Goal: Information Seeking & Learning: Learn about a topic

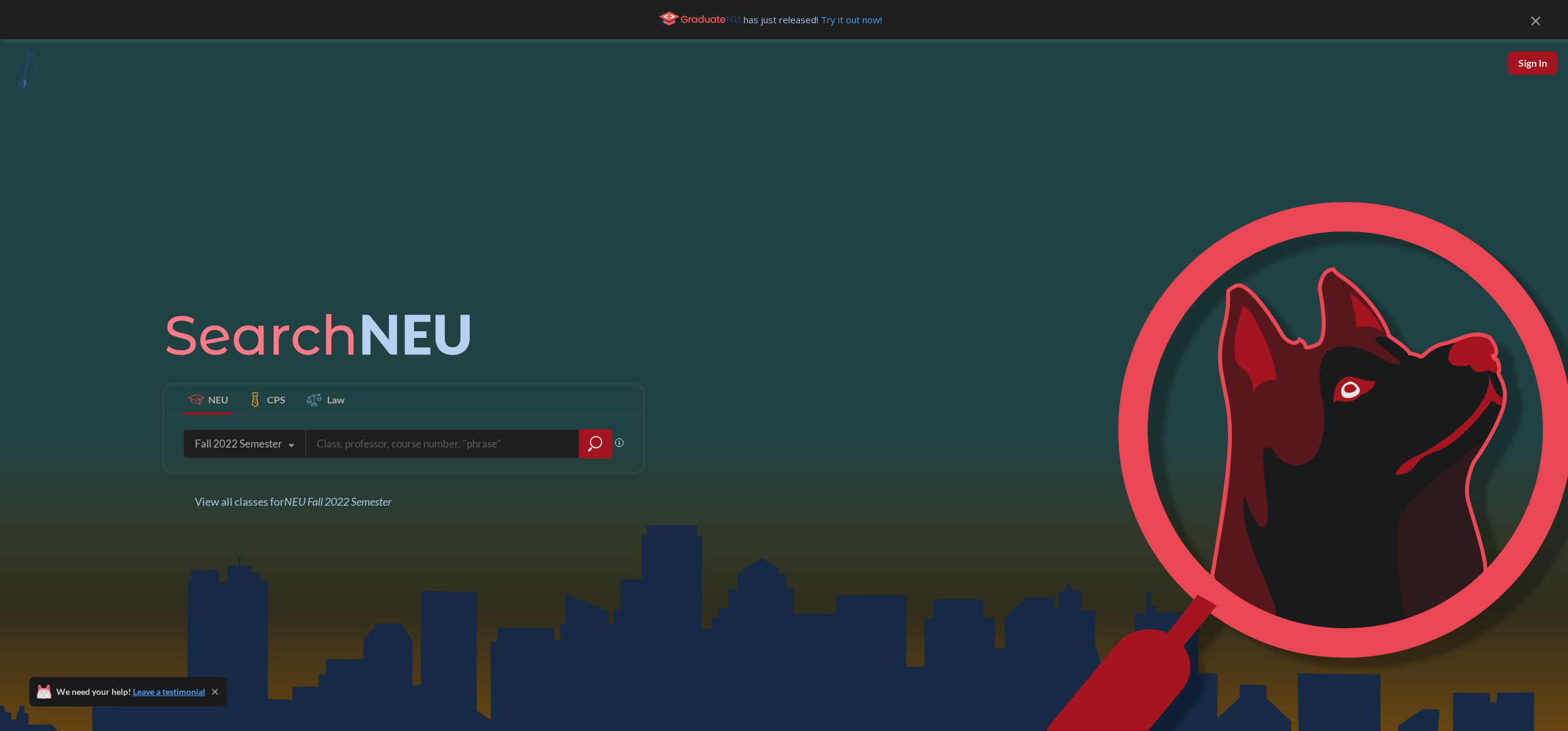
click at [279, 449] on div "Fall 2022 Semester" at bounding box center [239, 444] width 88 height 14
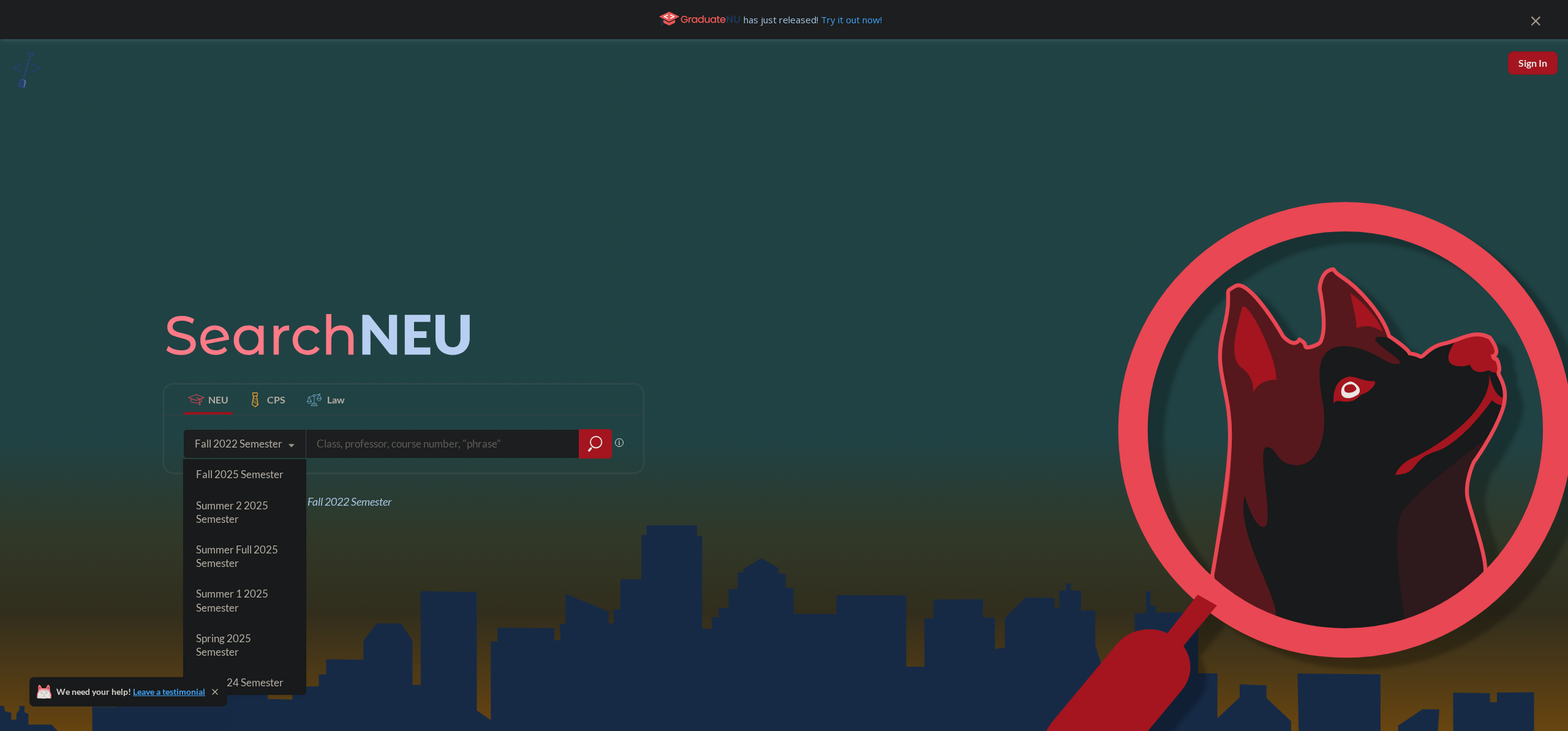
click at [241, 479] on span "Fall 2025 Semester" at bounding box center [240, 474] width 88 height 13
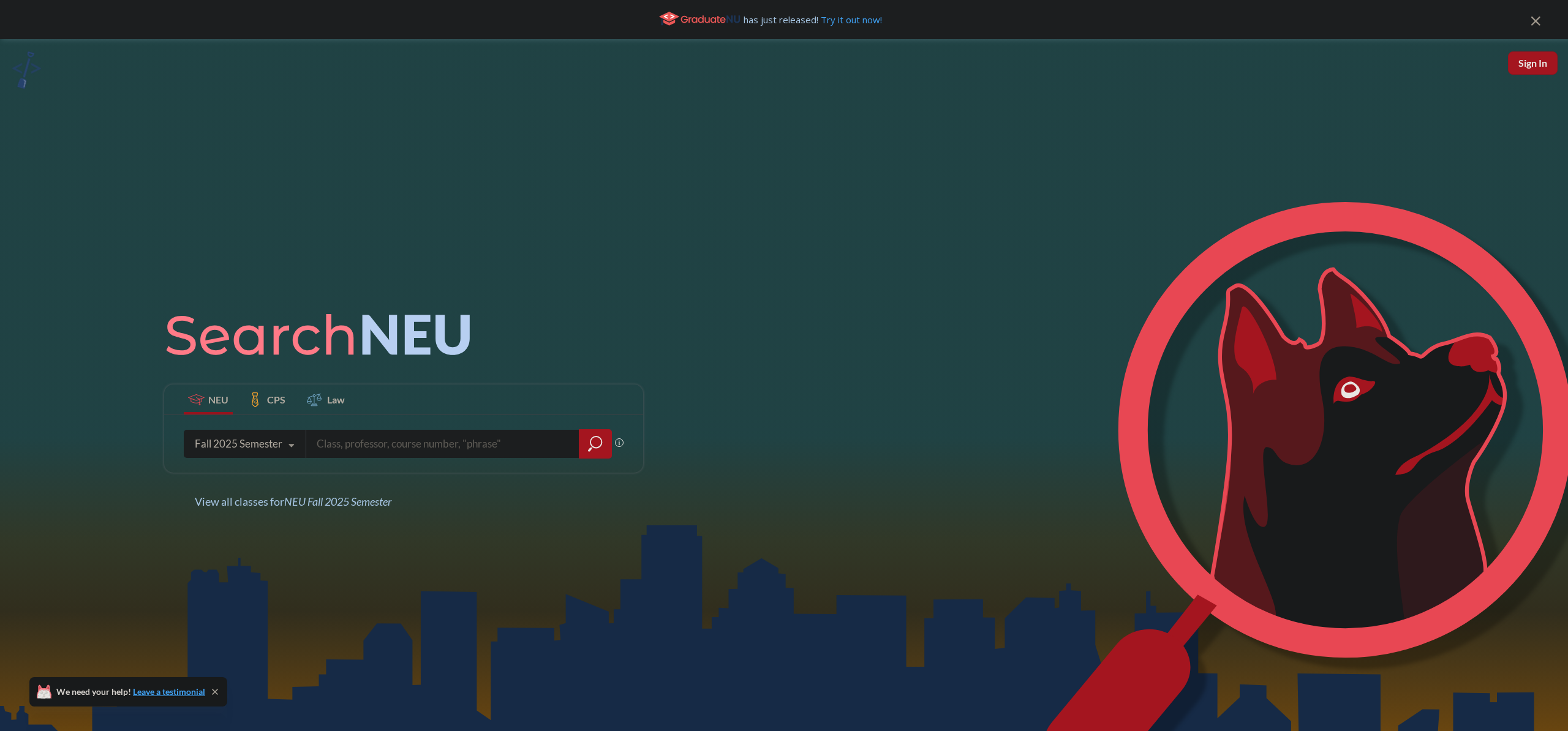
click at [385, 450] on input "search" at bounding box center [443, 443] width 255 height 25
type input "[PERSON_NAME]"
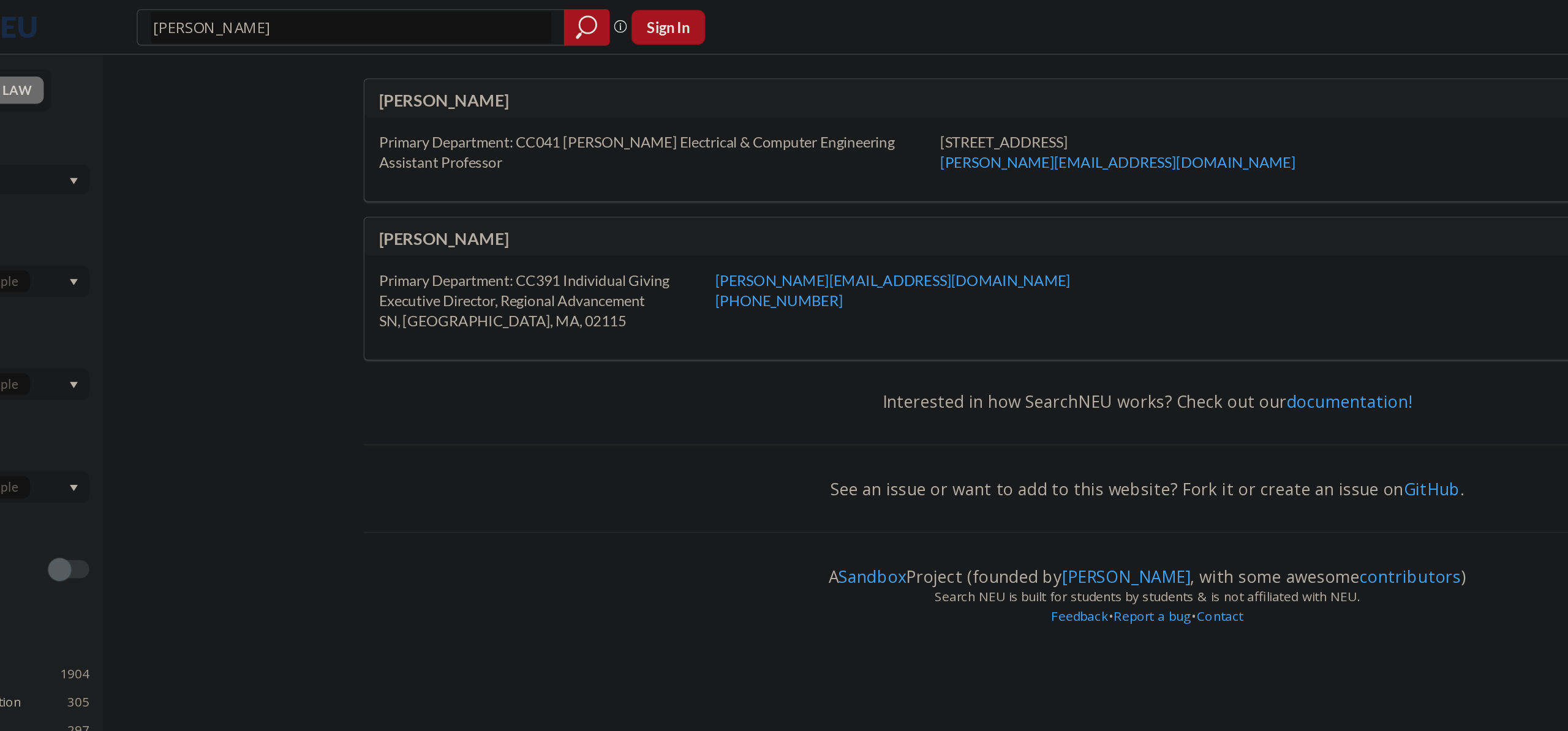
click at [376, 68] on div "[PERSON_NAME]" at bounding box center [608, 68] width 516 height 14
drag, startPoint x: 467, startPoint y: 77, endPoint x: 449, endPoint y: 94, distance: 24.8
click at [467, 77] on div "[PERSON_NAME]" at bounding box center [866, 66] width 1052 height 25
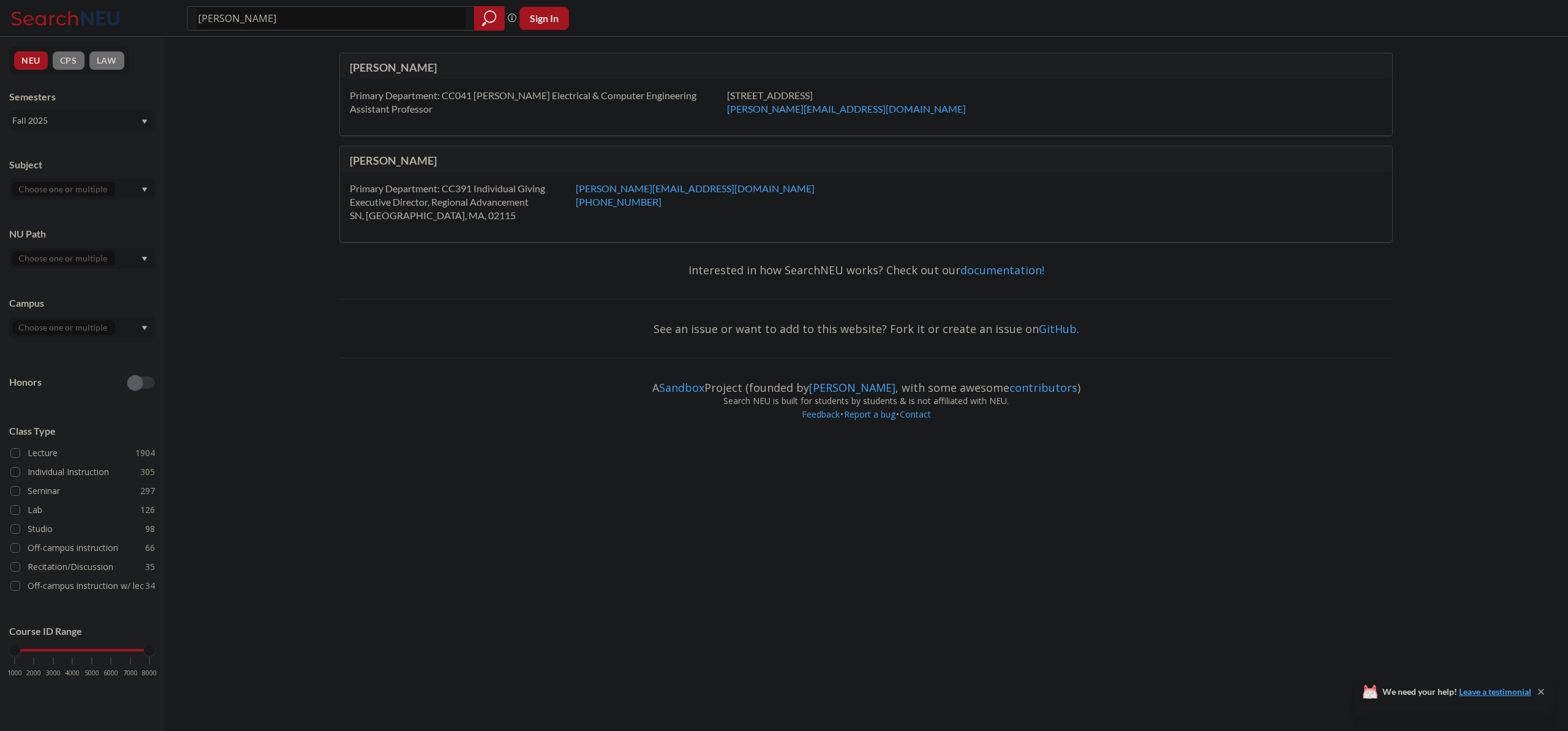
click at [147, 188] on icon "Dropdown arrow" at bounding box center [145, 190] width 6 height 5
click at [145, 188] on icon "Dropdown arrow" at bounding box center [145, 190] width 6 height 5
click at [145, 188] on icon "Dropdown arrow" at bounding box center [145, 189] width 6 height 4
click at [93, 278] on div "EECE ( 72 )" at bounding box center [85, 278] width 139 height 14
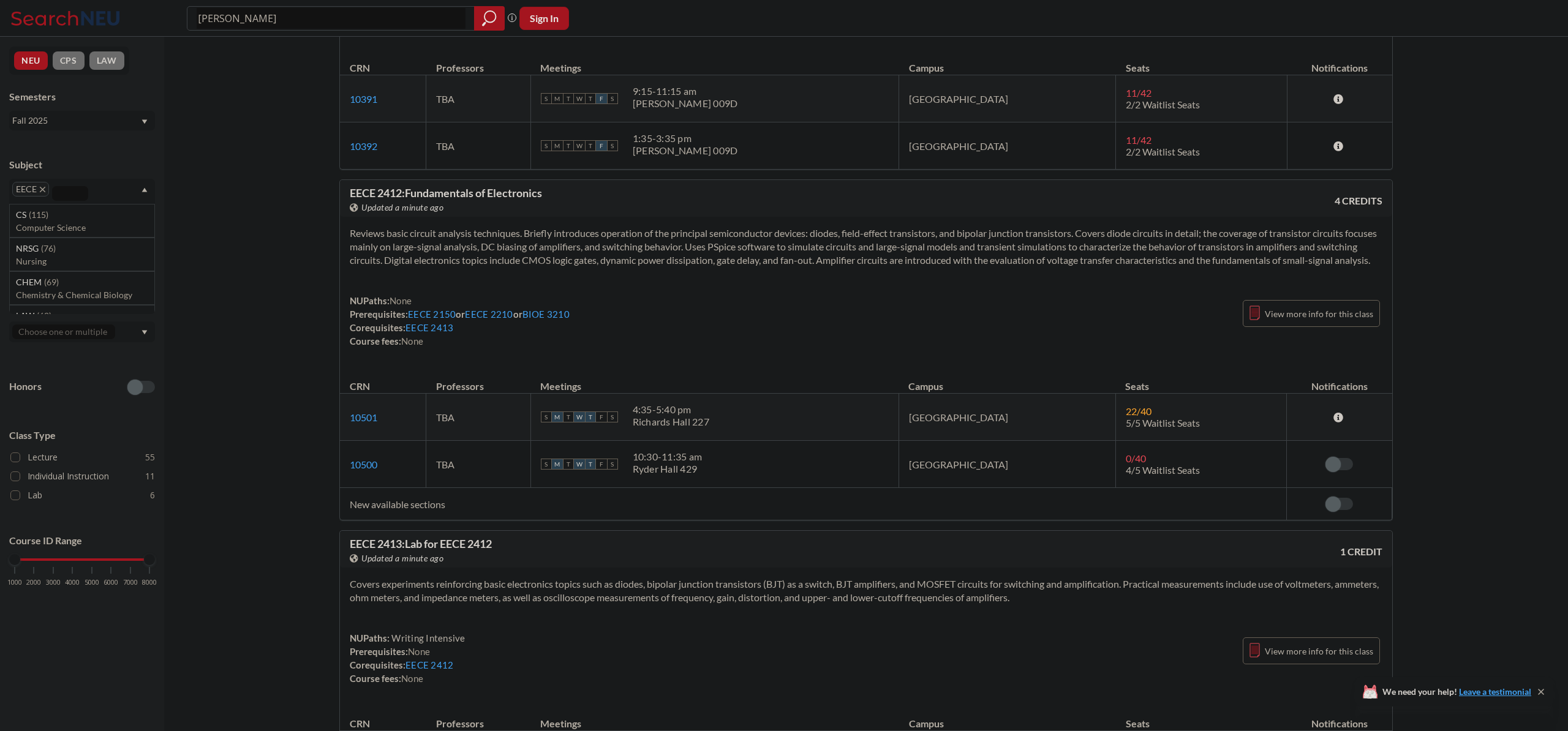
scroll to position [6716, 0]
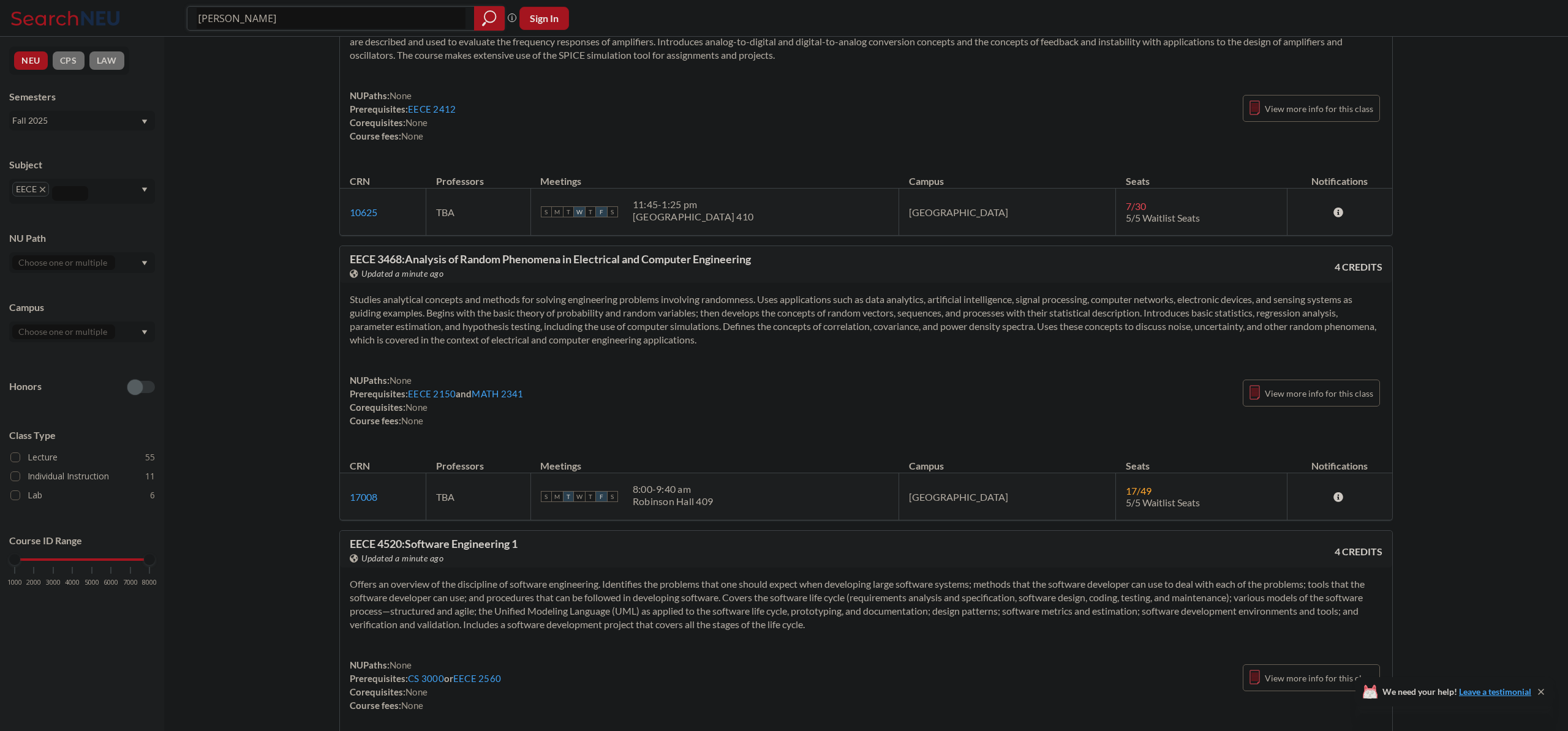
drag, startPoint x: 307, startPoint y: 17, endPoint x: 159, endPoint y: 16, distance: 148.0
click at [158, 16] on div "[PERSON_NAME] Phrase search guarantees the exact search appears in the results.…" at bounding box center [784, 18] width 1568 height 37
click at [123, 263] on div at bounding box center [82, 263] width 146 height 21
click at [112, 339] on div at bounding box center [82, 332] width 146 height 21
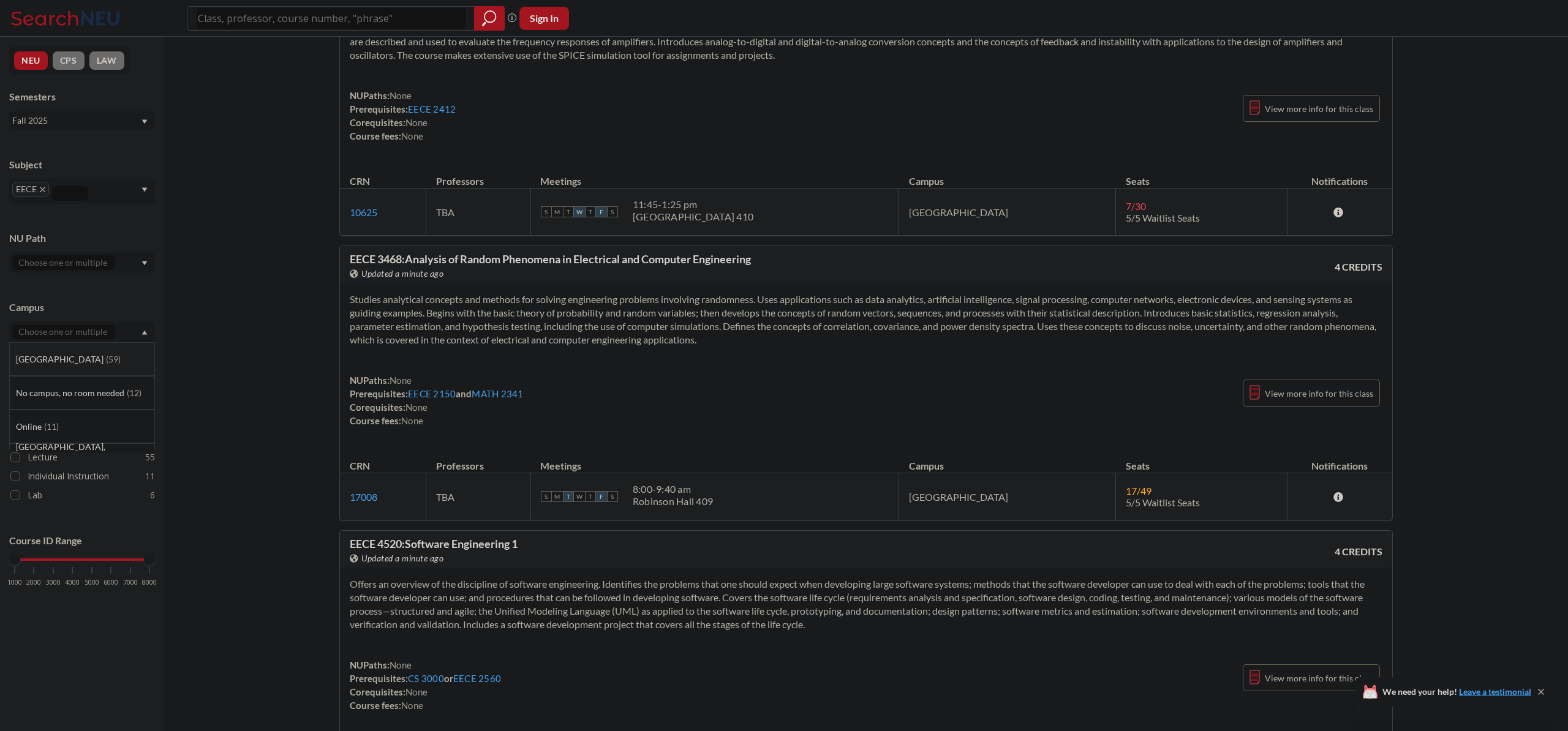
click at [82, 356] on div "[GEOGRAPHIC_DATA] ( 59 )" at bounding box center [85, 360] width 139 height 14
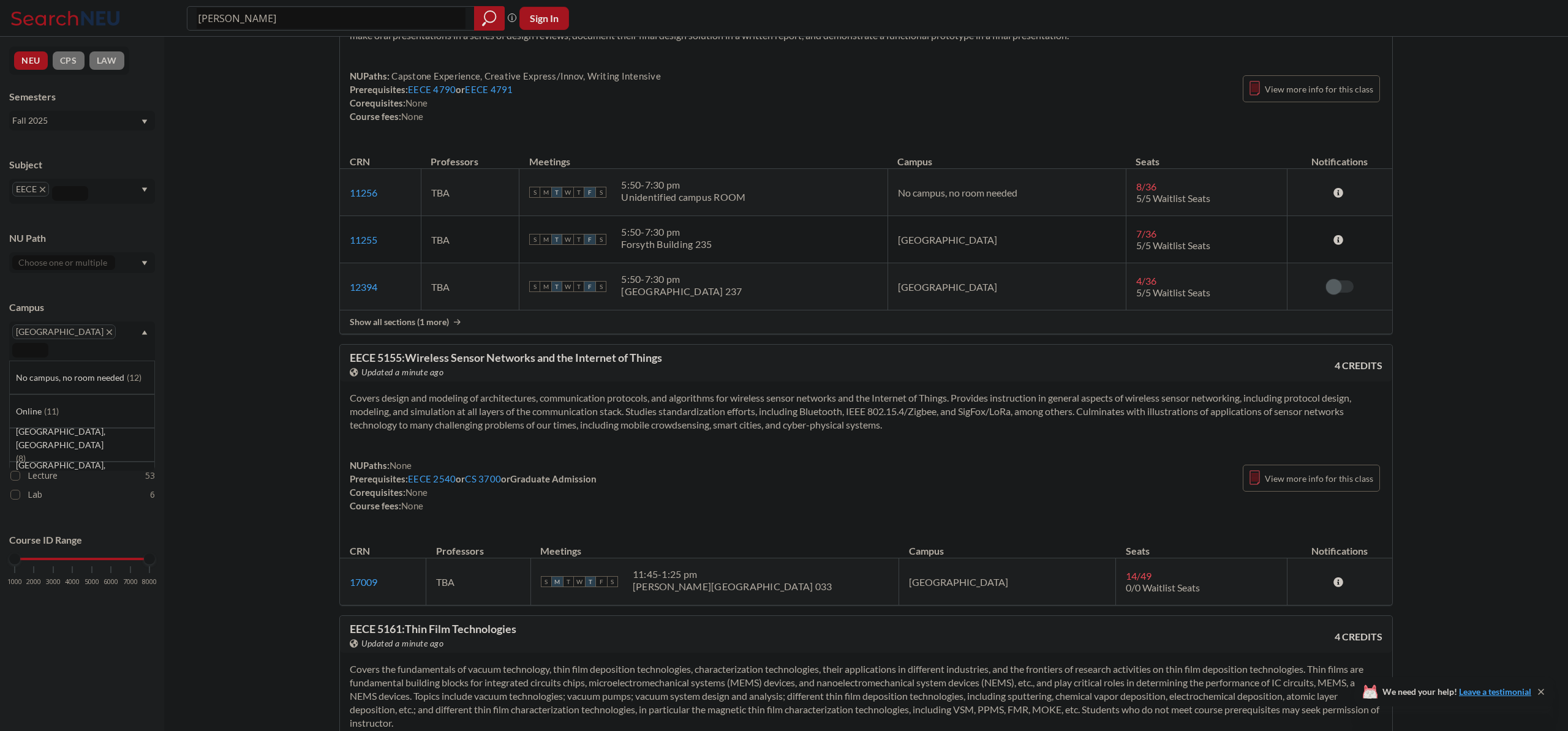
scroll to position [8664, 0]
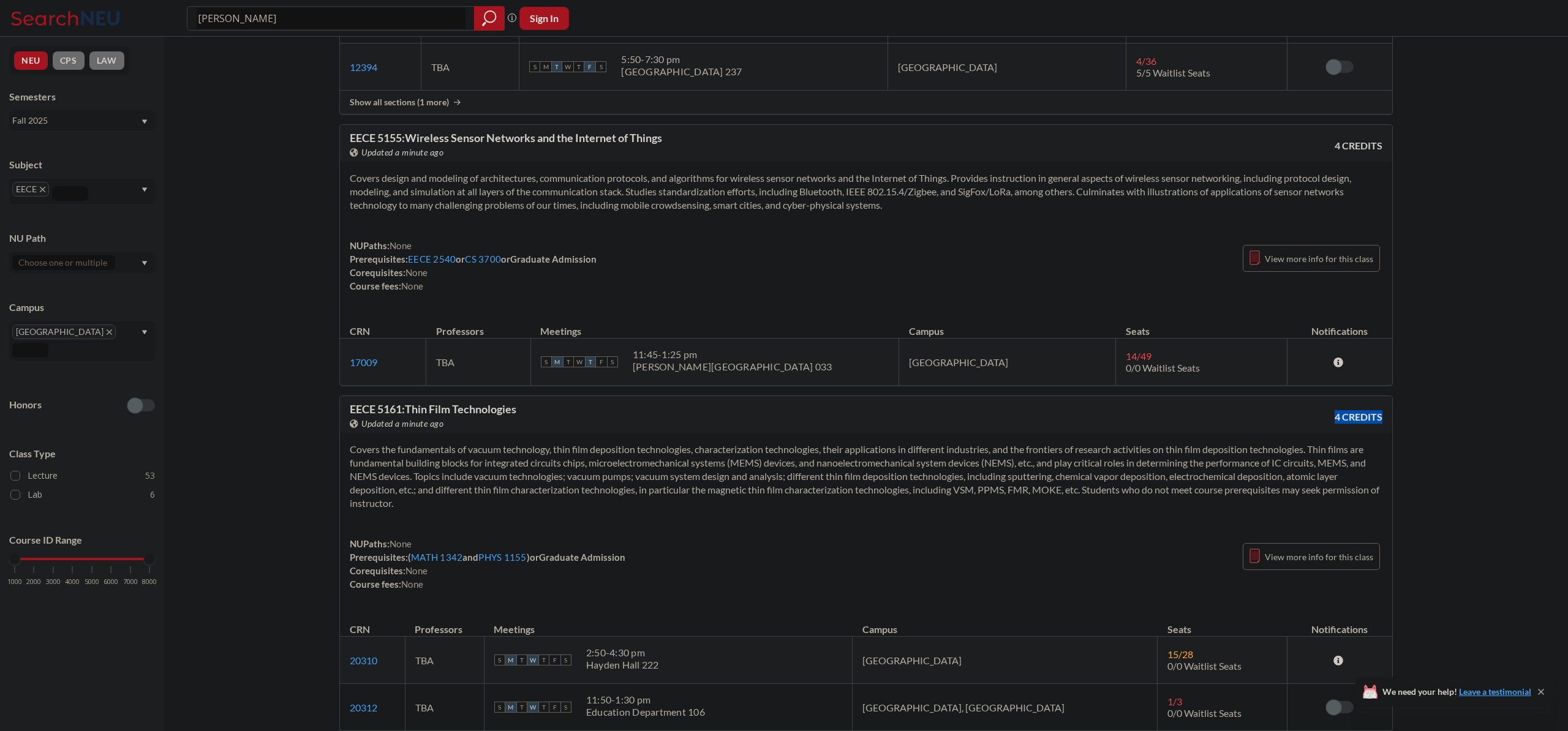
drag, startPoint x: 623, startPoint y: 435, endPoint x: 706, endPoint y: 532, distance: 127.7
click at [706, 532] on div "EECE 5161 : Thin Film Technologies View this course on Banner. Updated a minute…" at bounding box center [866, 563] width 1054 height 335
click at [705, 532] on div "Covers the fundamentals of vacuum technology, thin film deposition technologies…" at bounding box center [866, 522] width 1052 height 178
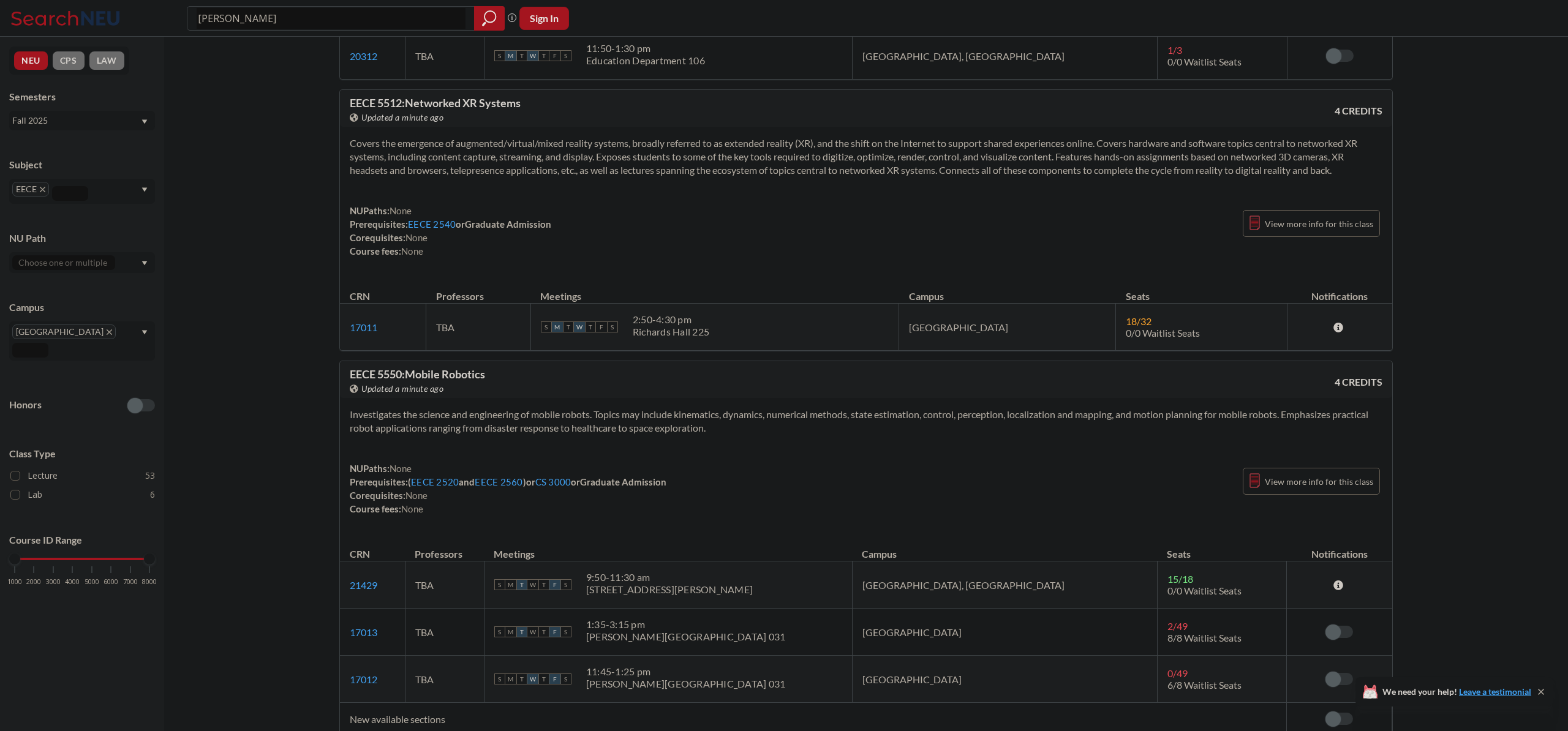
scroll to position [9317, 0]
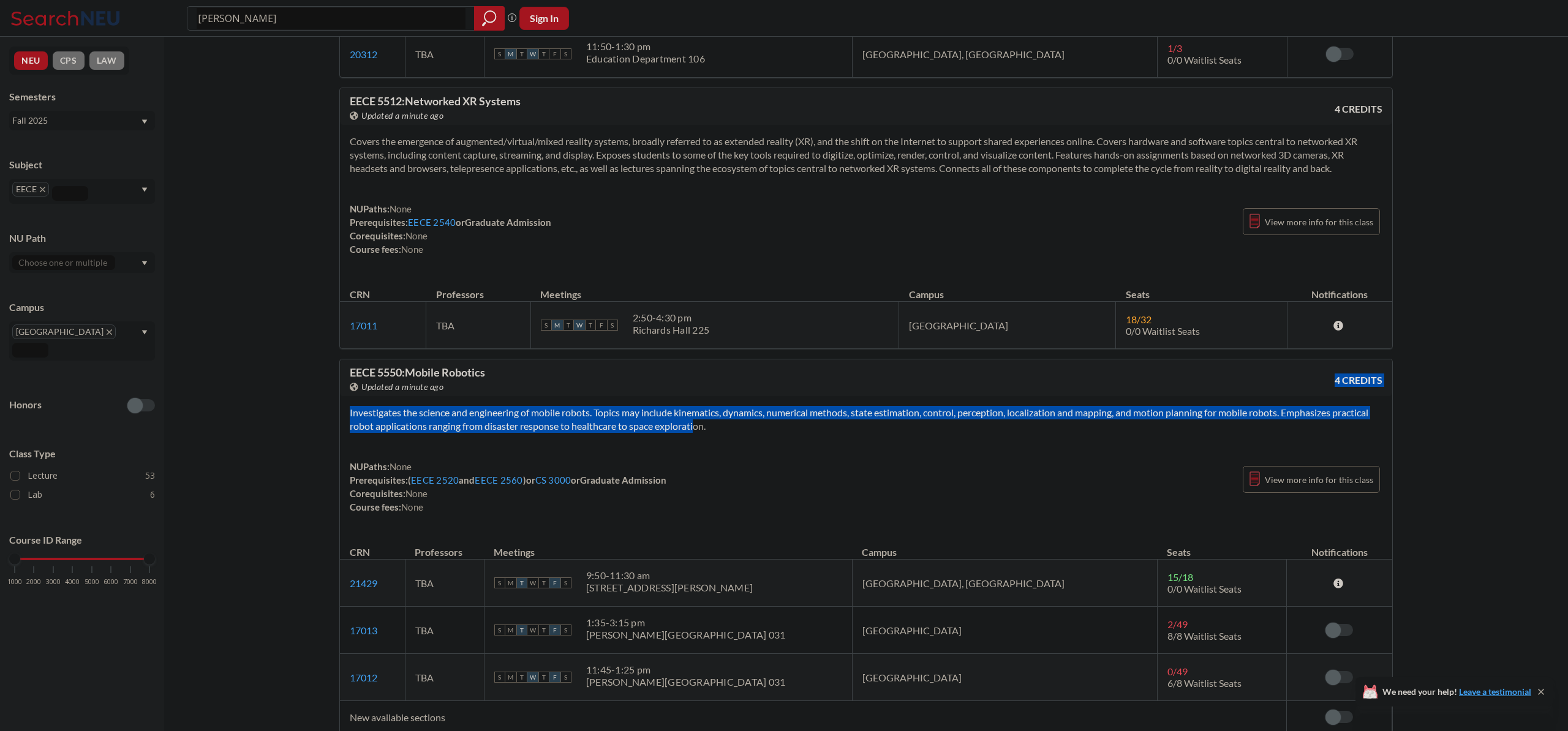
drag, startPoint x: 714, startPoint y: 442, endPoint x: 712, endPoint y: 404, distance: 38.1
click at [712, 404] on div "EECE 5550 : Mobile Robotics View this course on Banner. Updated a minute ago 4 …" at bounding box center [866, 546] width 1054 height 375
click at [712, 394] on div "View this course on Banner. Updated a minute ago" at bounding box center [608, 387] width 516 height 14
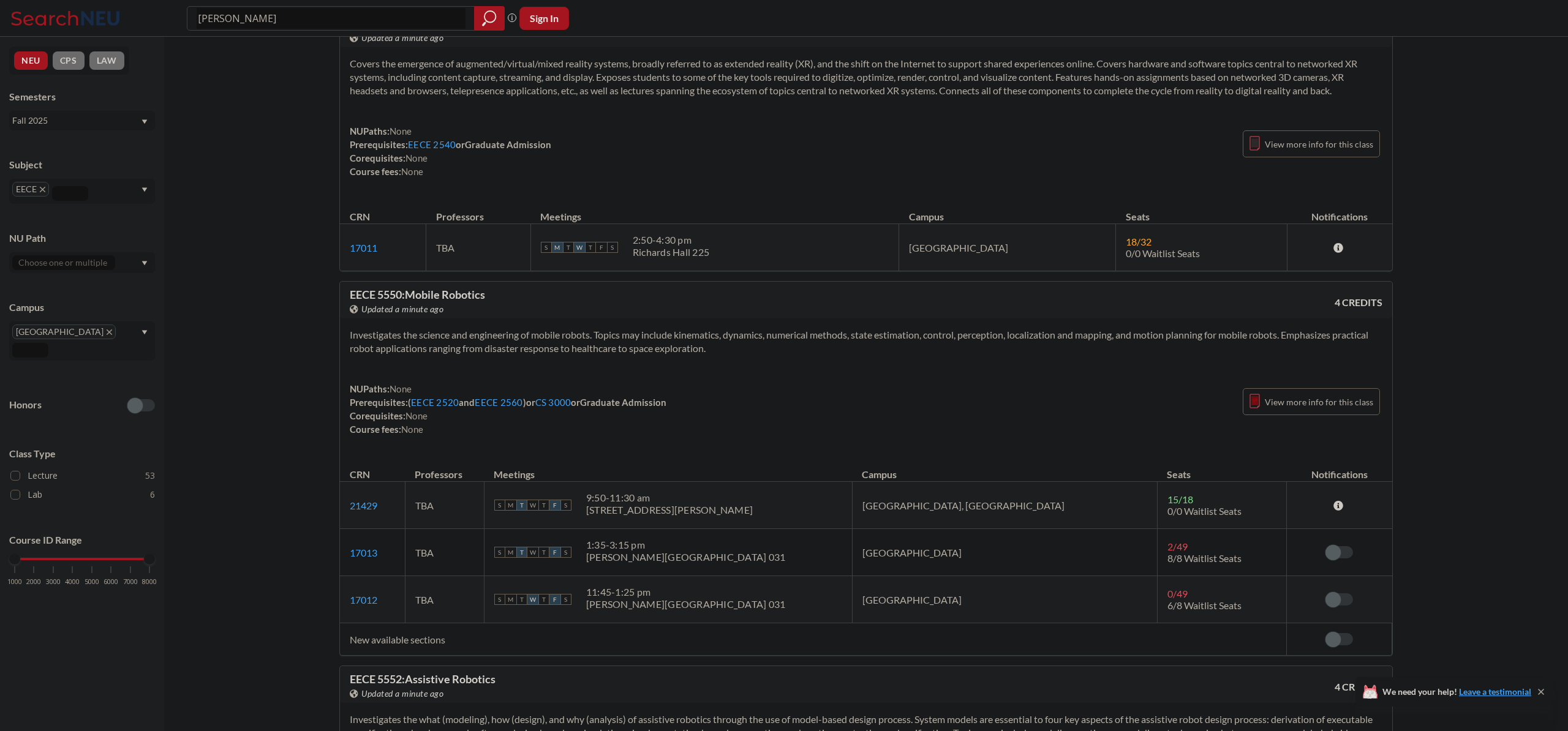
scroll to position [9426, 0]
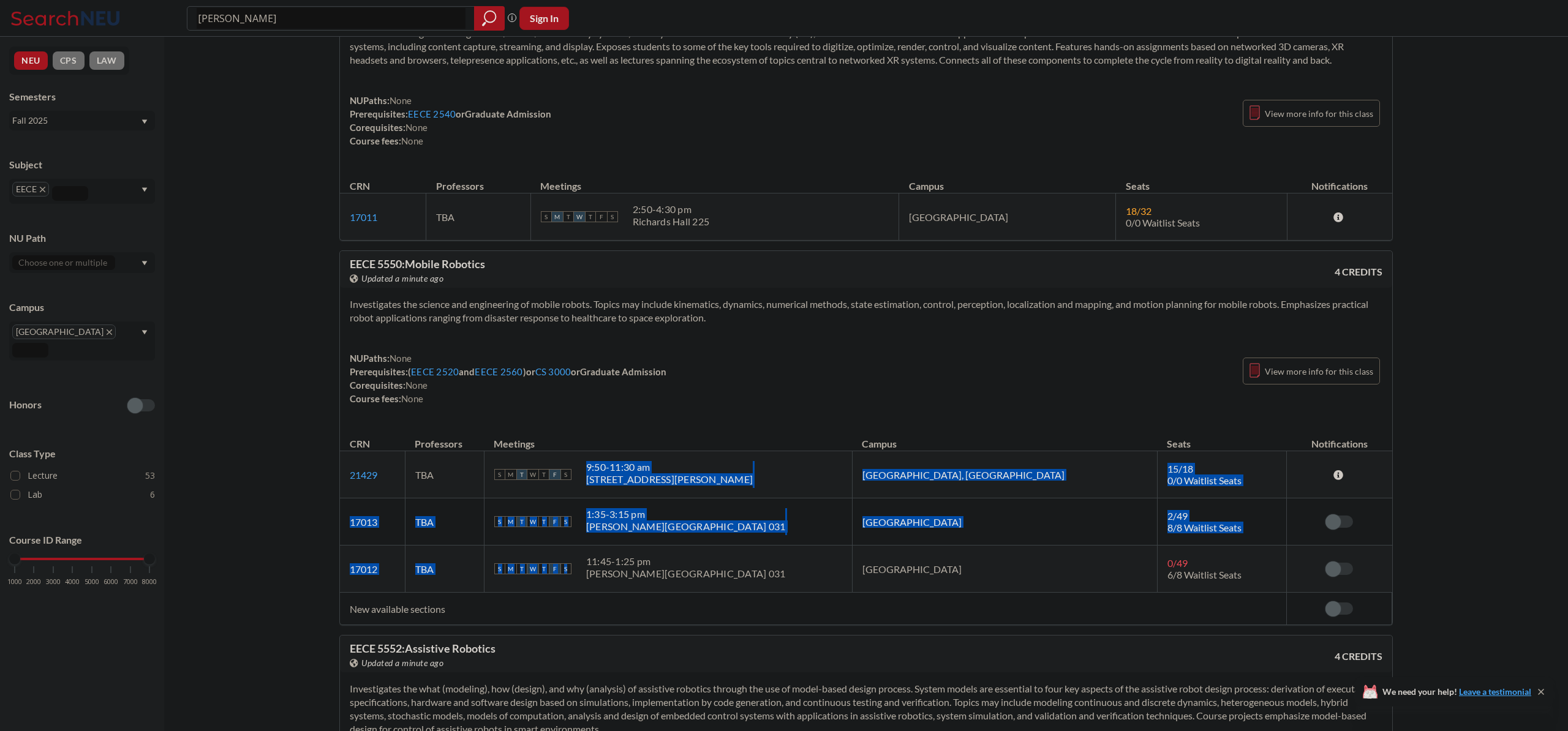
drag, startPoint x: 668, startPoint y: 473, endPoint x: 783, endPoint y: 582, distance: 158.4
click at [782, 582] on tbody "21429 View this section on Banner. TBA S M T W T F S 9:50 - 11:30 am [STREET_AD…" at bounding box center [866, 522] width 1052 height 142
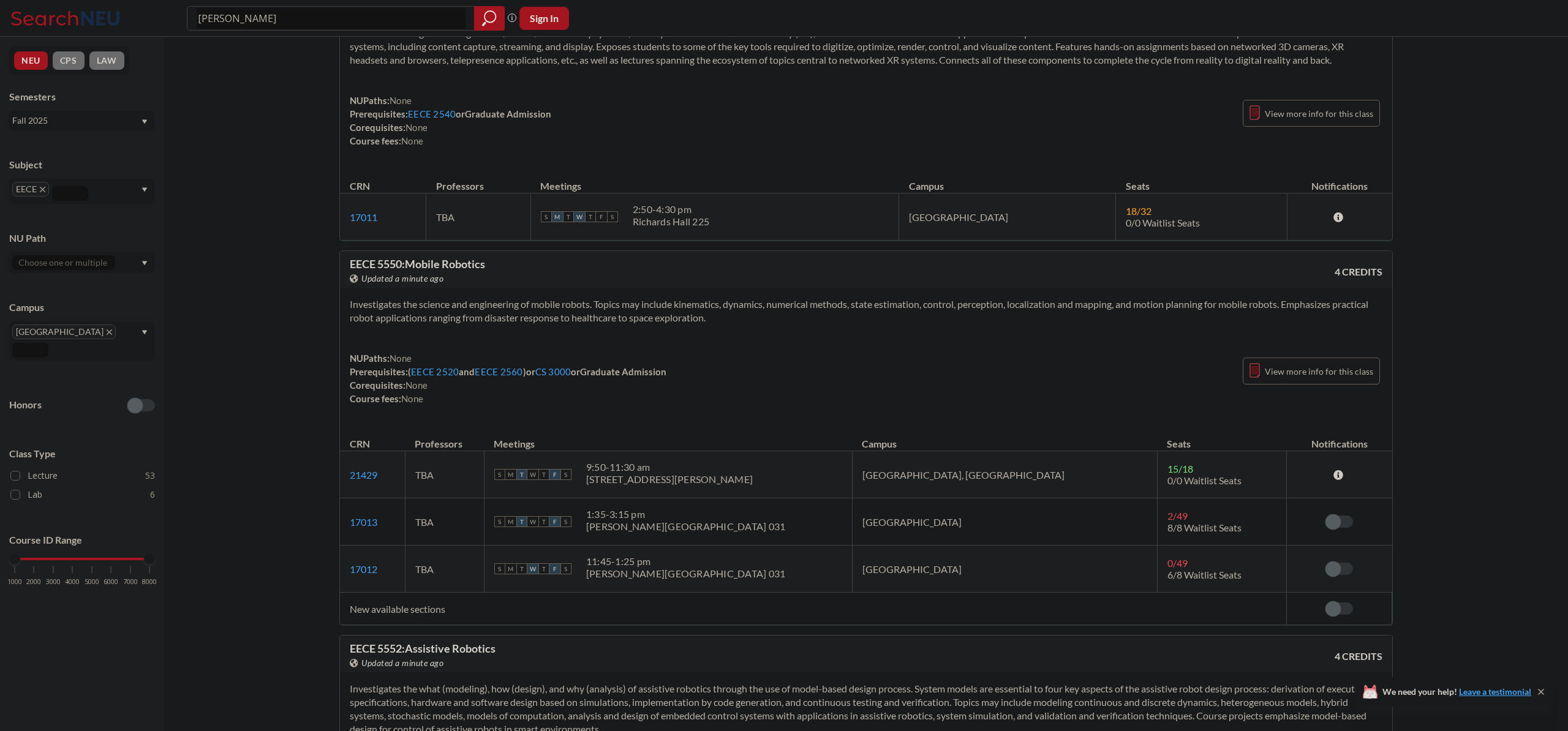
click at [783, 583] on div "S M T W T F S 11:45 - 1:25 pm [PERSON_NAME][GEOGRAPHIC_DATA] 031" at bounding box center [668, 568] width 348 height 27
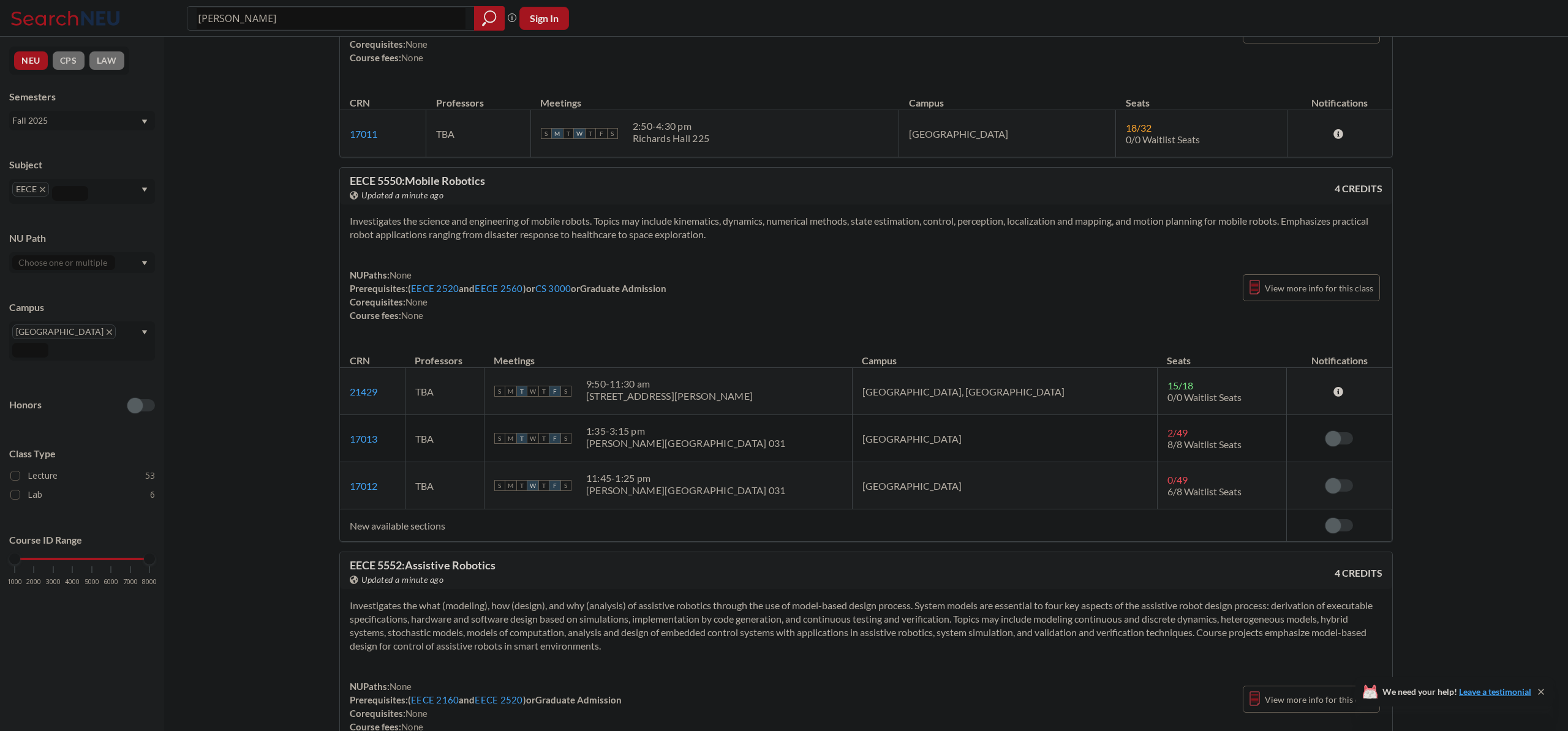
scroll to position [9546, 0]
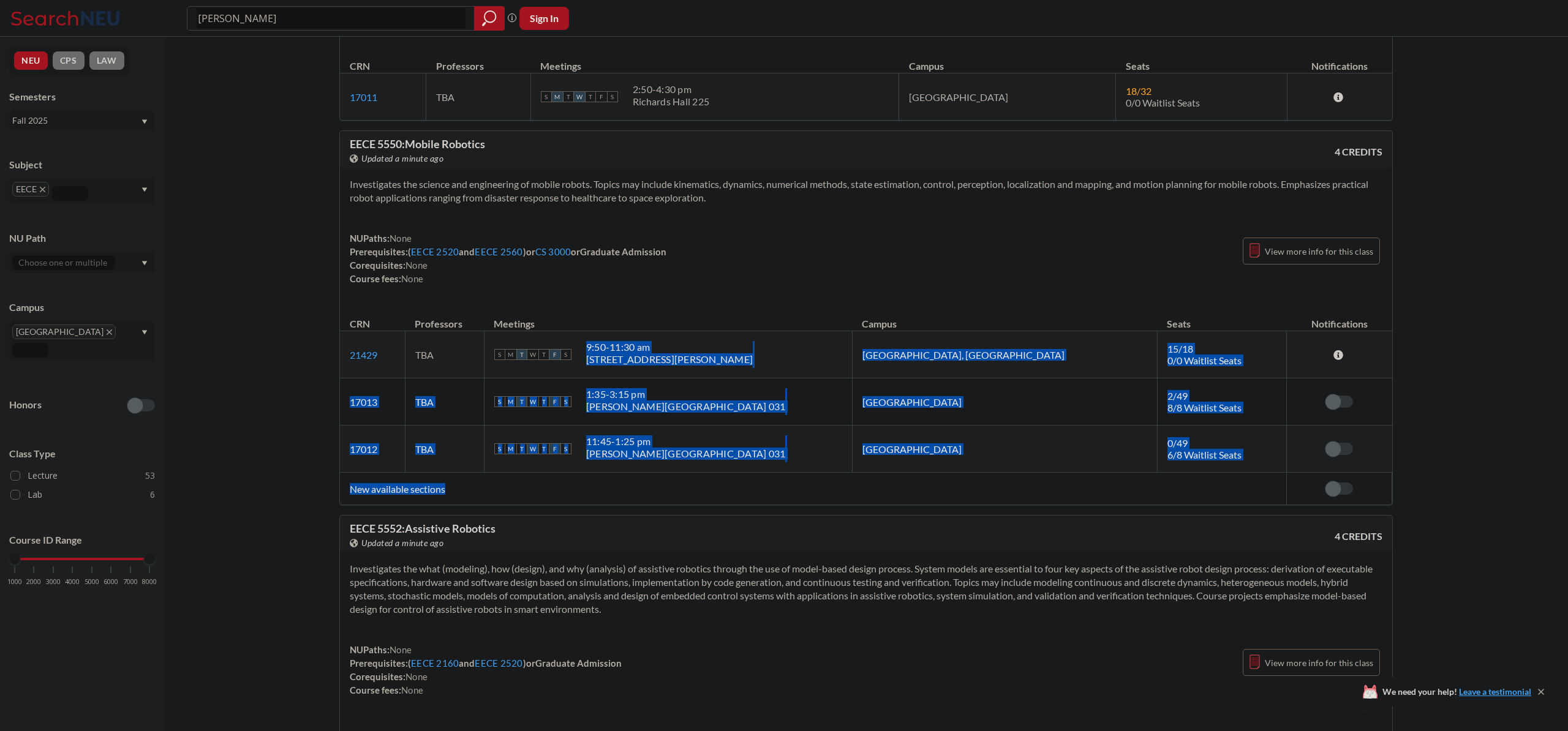
drag, startPoint x: 810, startPoint y: 504, endPoint x: 882, endPoint y: 358, distance: 162.8
click at [883, 358] on table "CRN Professors Meetings Campus Seats Notifications 21429 View this section on B…" at bounding box center [866, 404] width 1052 height 199
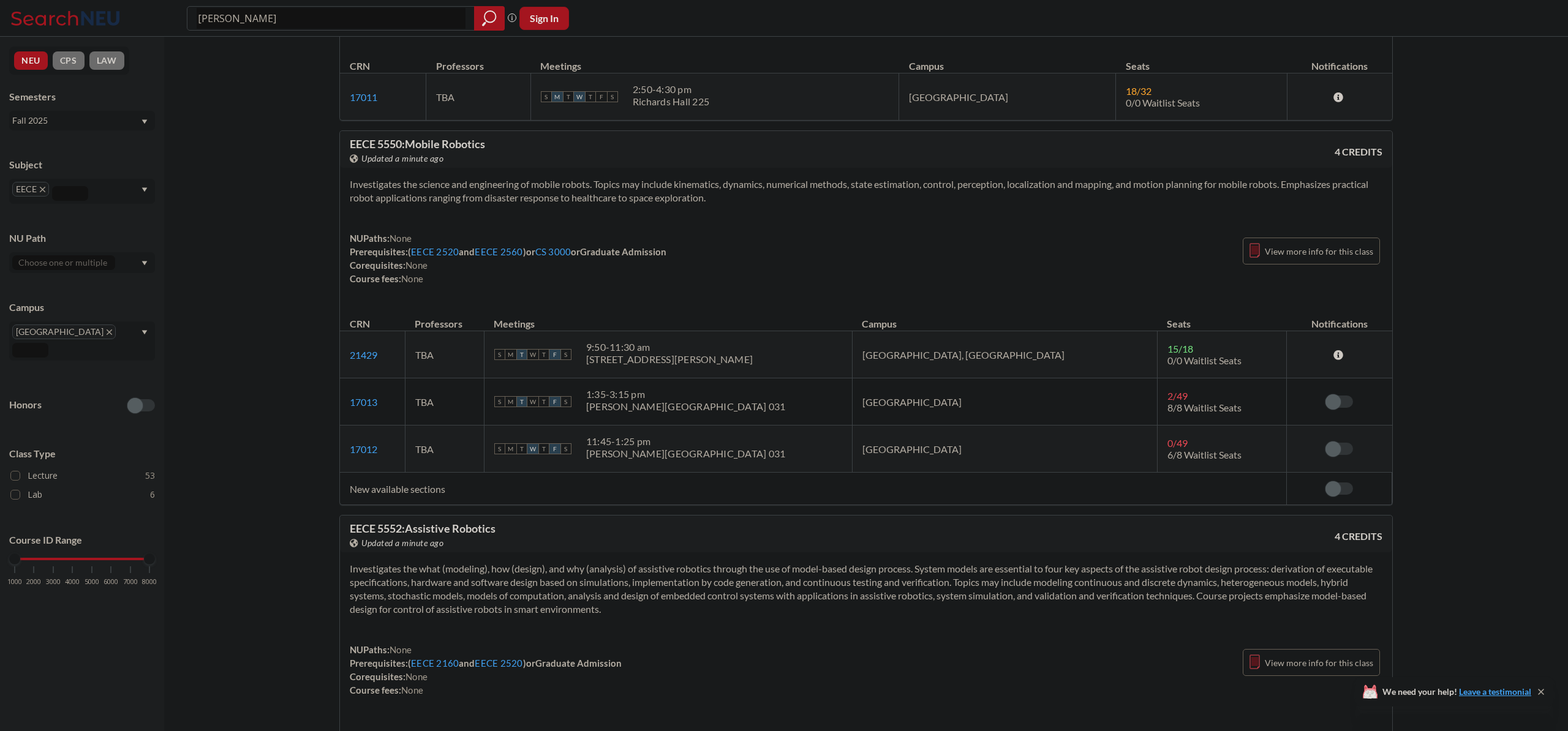
drag, startPoint x: 883, startPoint y: 357, endPoint x: 841, endPoint y: 348, distance: 43.0
click at [842, 358] on div "S M T W T F S 9:50 - 11:30 am [STREET_ADDRESS][PERSON_NAME]" at bounding box center [668, 354] width 348 height 27
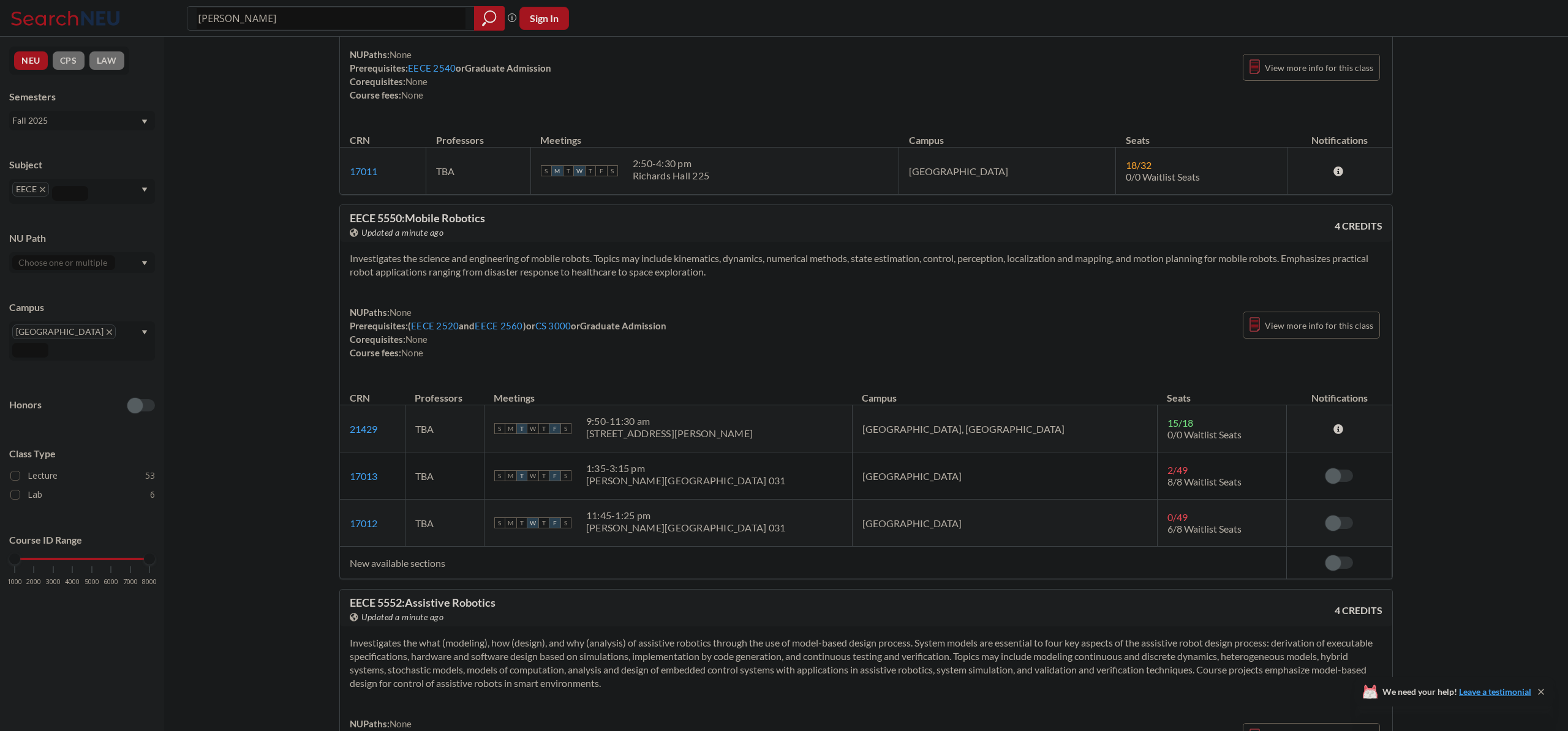
scroll to position [9423, 0]
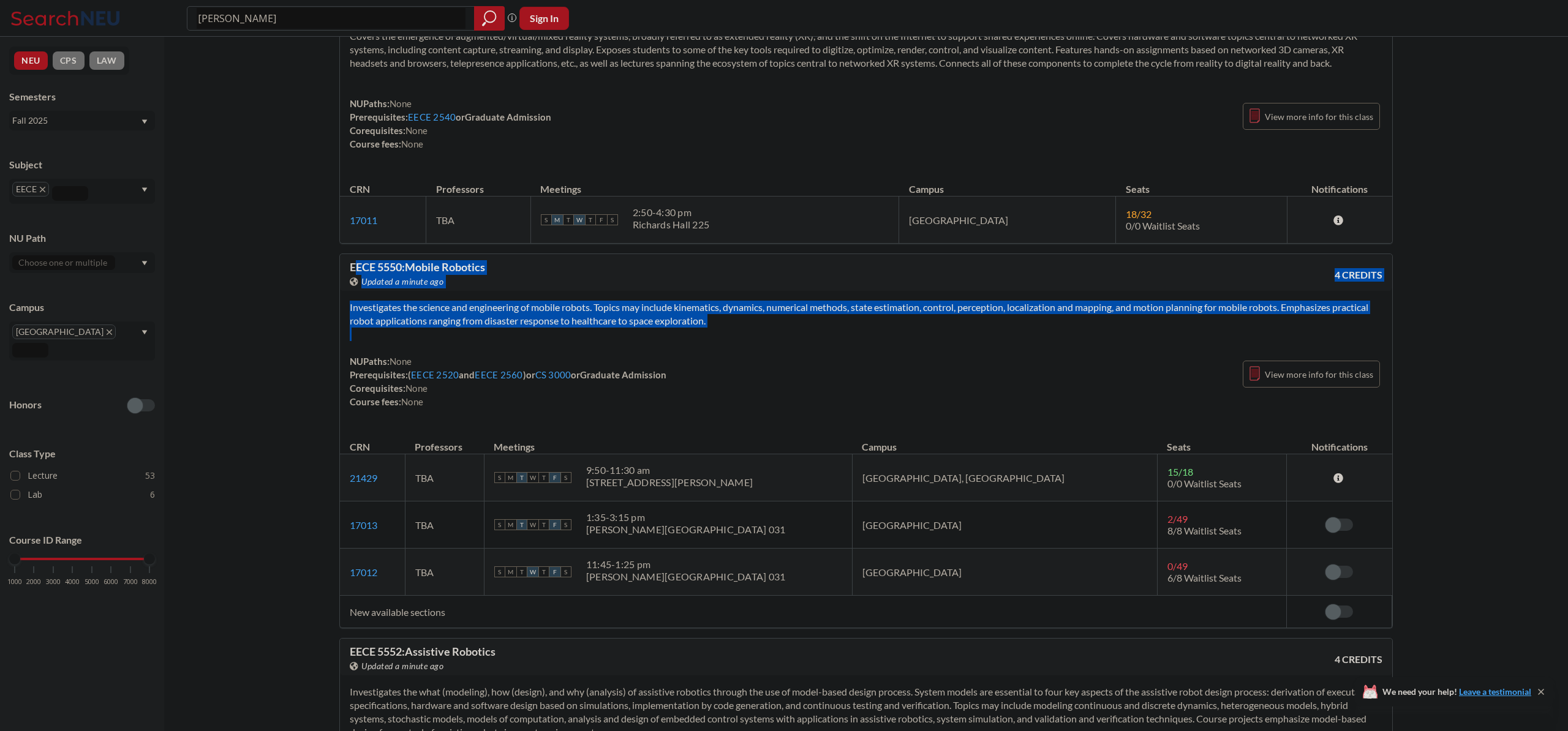
drag, startPoint x: 582, startPoint y: 316, endPoint x: 388, endPoint y: 292, distance: 195.5
click at [360, 284] on div "EECE 5550 : Mobile Robotics View this course on Banner. Updated a minute ago 4 …" at bounding box center [866, 440] width 1054 height 375
click at [458, 291] on div "EECE 5550 : Mobile Robotics View this course on Banner. Updated a minute ago 4 …" at bounding box center [866, 272] width 1052 height 37
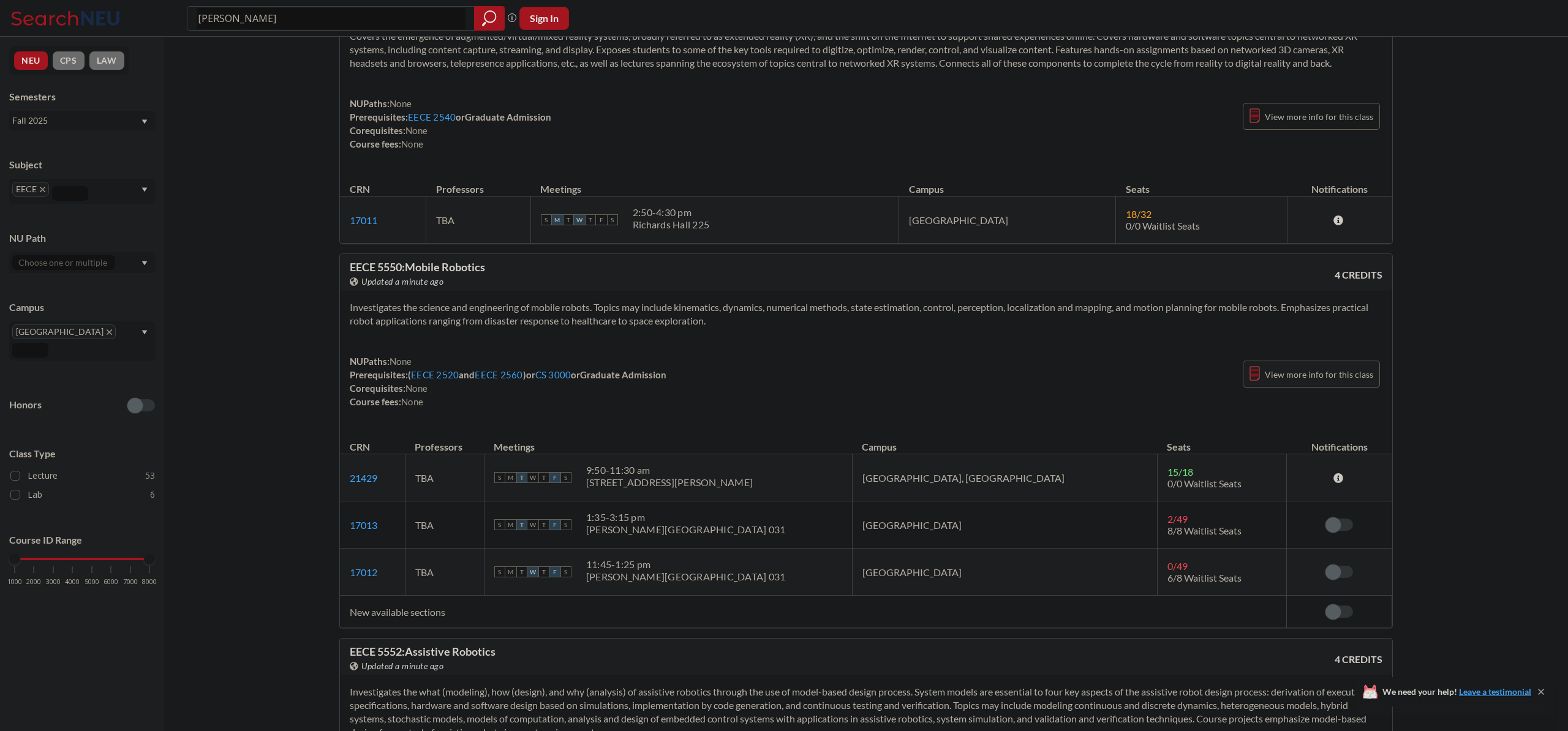
click at [1291, 382] on span "View more info for this class" at bounding box center [1319, 375] width 109 height 16
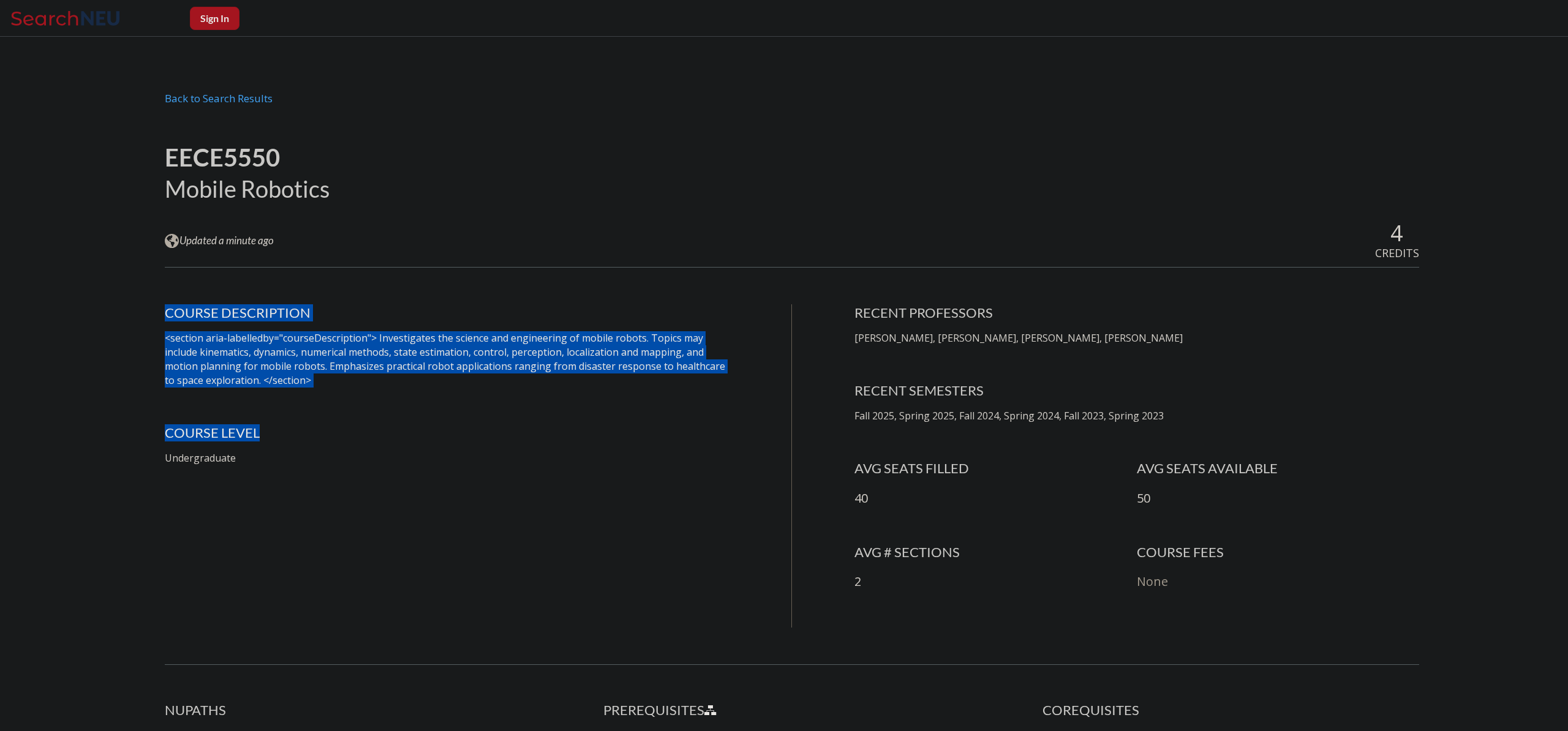
drag, startPoint x: 481, startPoint y: 301, endPoint x: 493, endPoint y: 435, distance: 134.5
click at [493, 435] on div "EECE5550 Mobile Robotics View this course on Banner. Updated a minute ago 4 CRE…" at bounding box center [791, 683] width 1254 height 1115
drag, startPoint x: 493, startPoint y: 440, endPoint x: 542, endPoint y: 434, distance: 49.4
click at [495, 440] on h4 "COURSE LEVEL" at bounding box center [447, 433] width 565 height 17
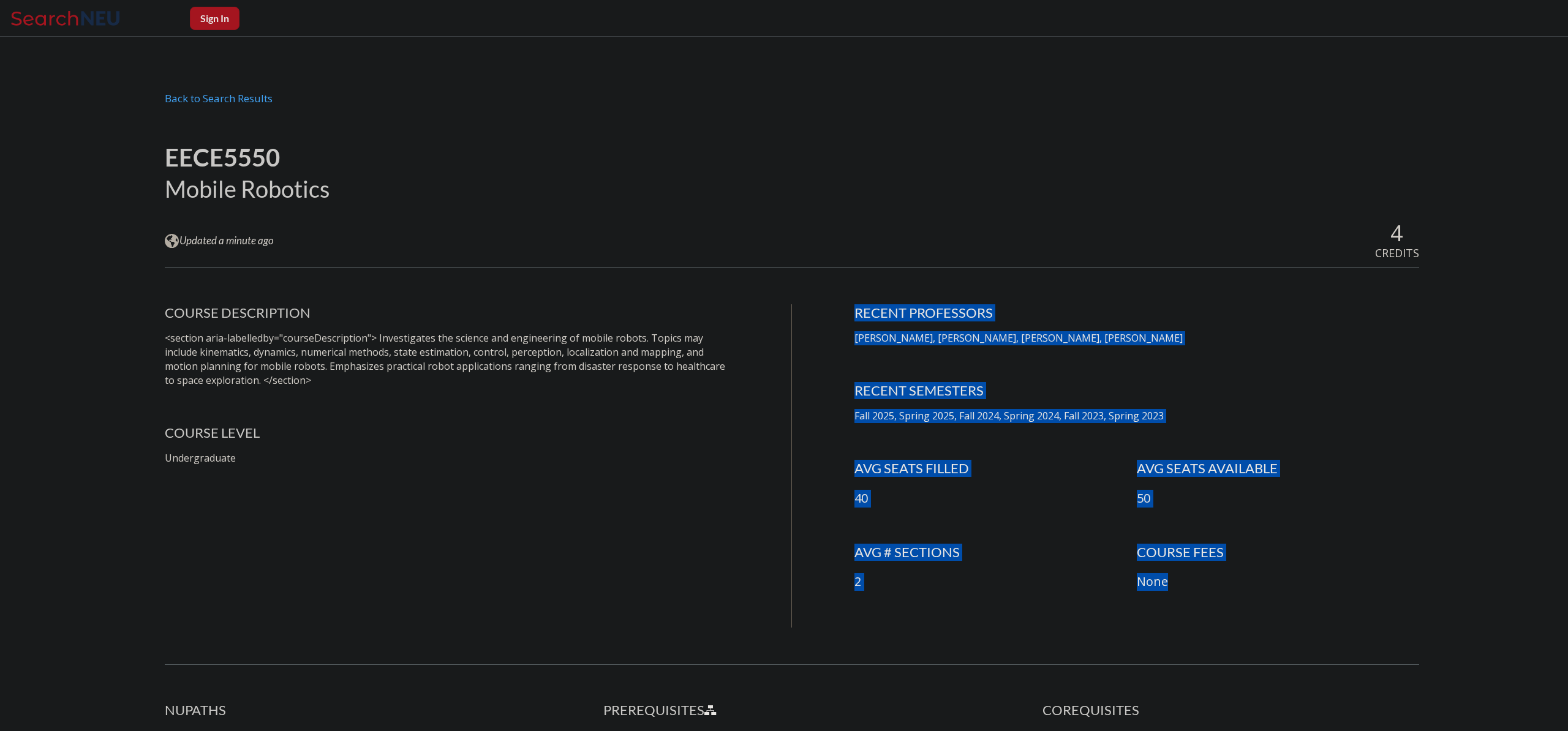
drag, startPoint x: 874, startPoint y: 274, endPoint x: 1274, endPoint y: 602, distance: 517.3
click at [1274, 602] on div "EECE5550 Mobile Robotics View this course on Banner. Updated a minute ago 4 CRE…" at bounding box center [791, 683] width 1254 height 1115
click at [1300, 606] on div "AVG # SECTIONS 2 COURSE FEES None" at bounding box center [1136, 586] width 565 height 84
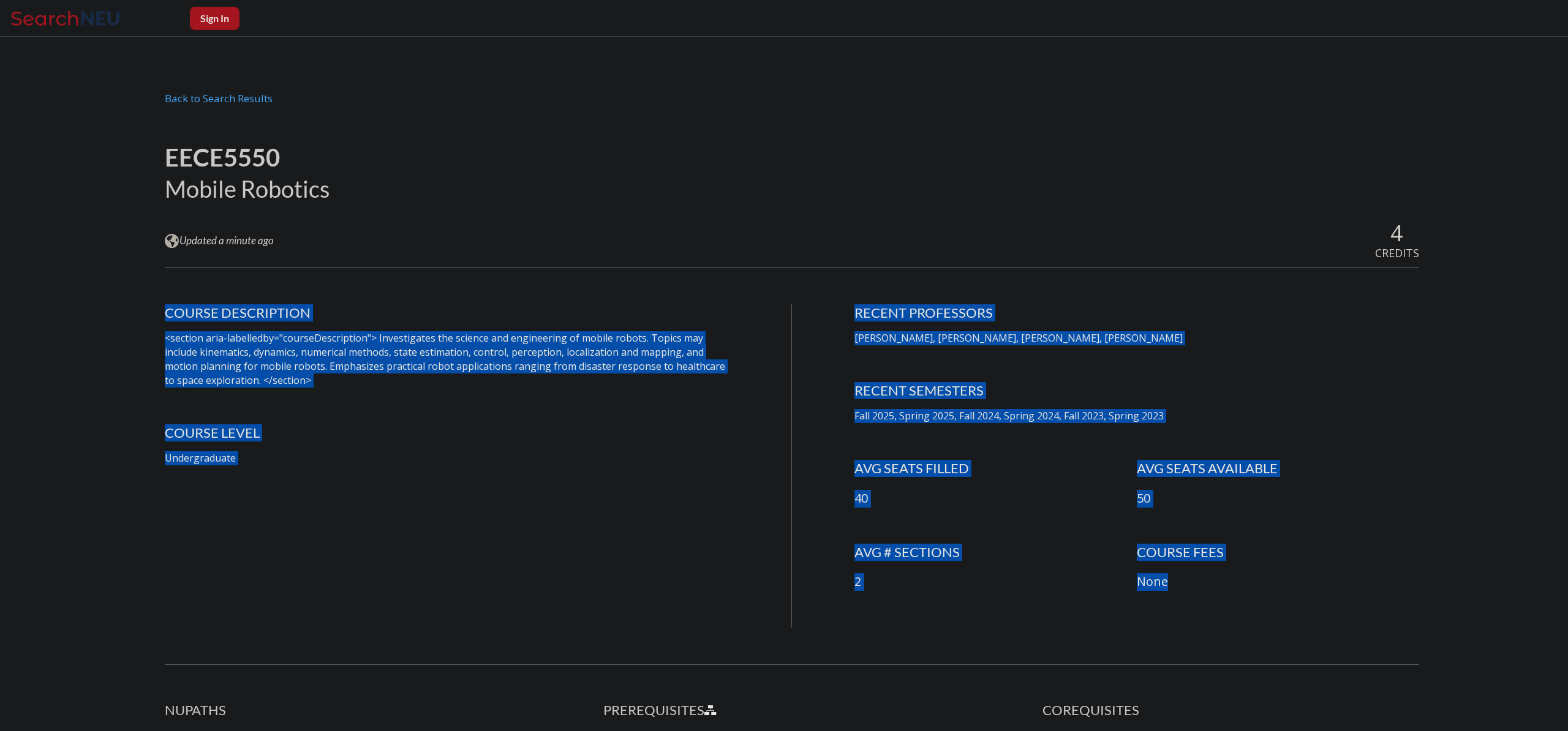
drag, startPoint x: 1300, startPoint y: 606, endPoint x: 1209, endPoint y: 266, distance: 352.0
click at [1209, 266] on div "EECE5550 Mobile Robotics View this course on Banner. Updated a minute ago 4 CRE…" at bounding box center [791, 683] width 1254 height 1115
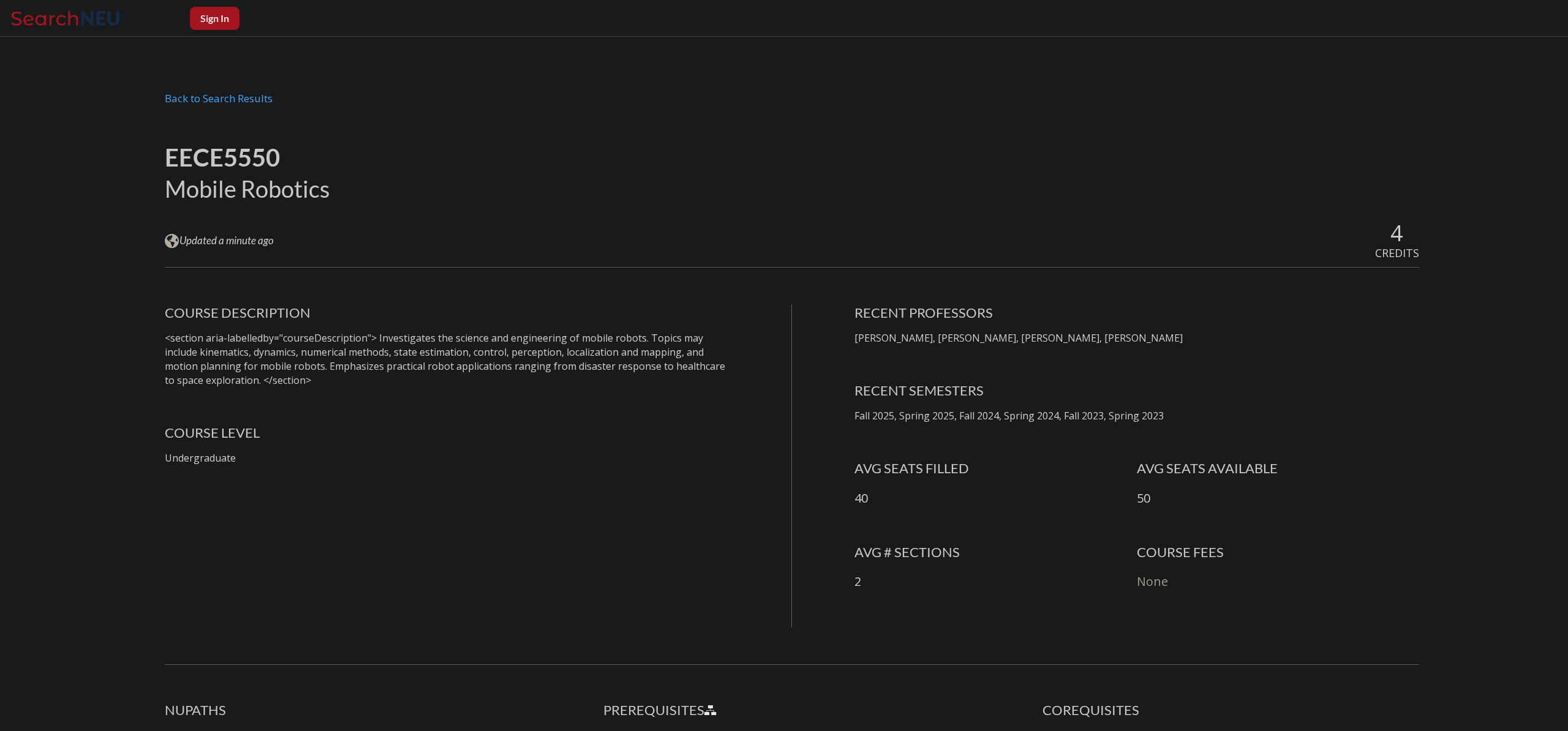
click at [1208, 266] on div "EECE5550 Mobile Robotics View this course on Banner. Updated a minute ago 4 CRE…" at bounding box center [791, 683] width 1254 height 1115
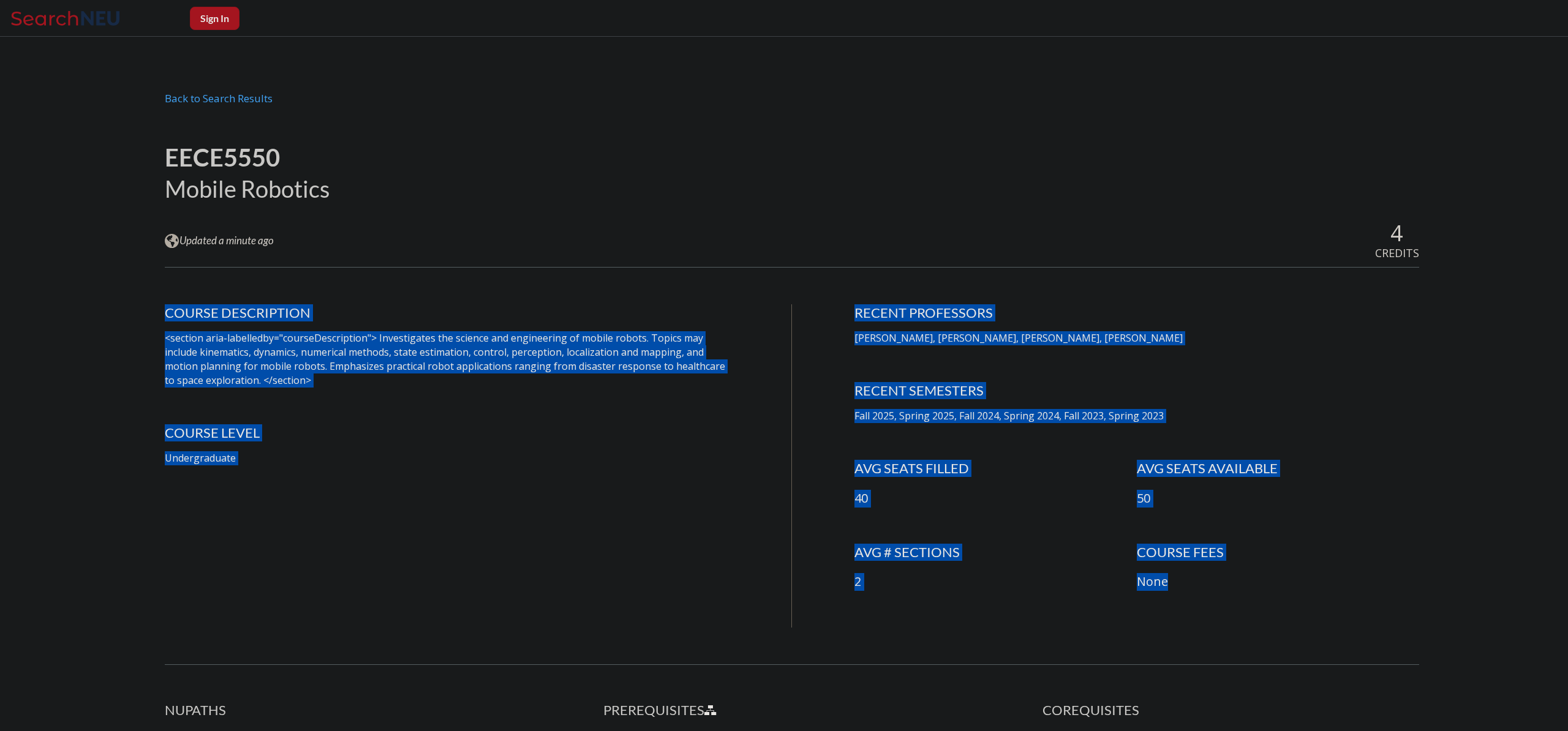
drag, startPoint x: 1208, startPoint y: 266, endPoint x: 1270, endPoint y: 627, distance: 366.3
click at [1270, 627] on div "EECE5550 Mobile Robotics View this course on Banner. Updated a minute ago 4 CRE…" at bounding box center [791, 683] width 1254 height 1115
drag, startPoint x: 1270, startPoint y: 627, endPoint x: 980, endPoint y: 540, distance: 302.8
click at [1269, 627] on div "EECE5550 Mobile Robotics View this course on Banner. Updated a minute ago 4 CRE…" at bounding box center [791, 683] width 1254 height 1115
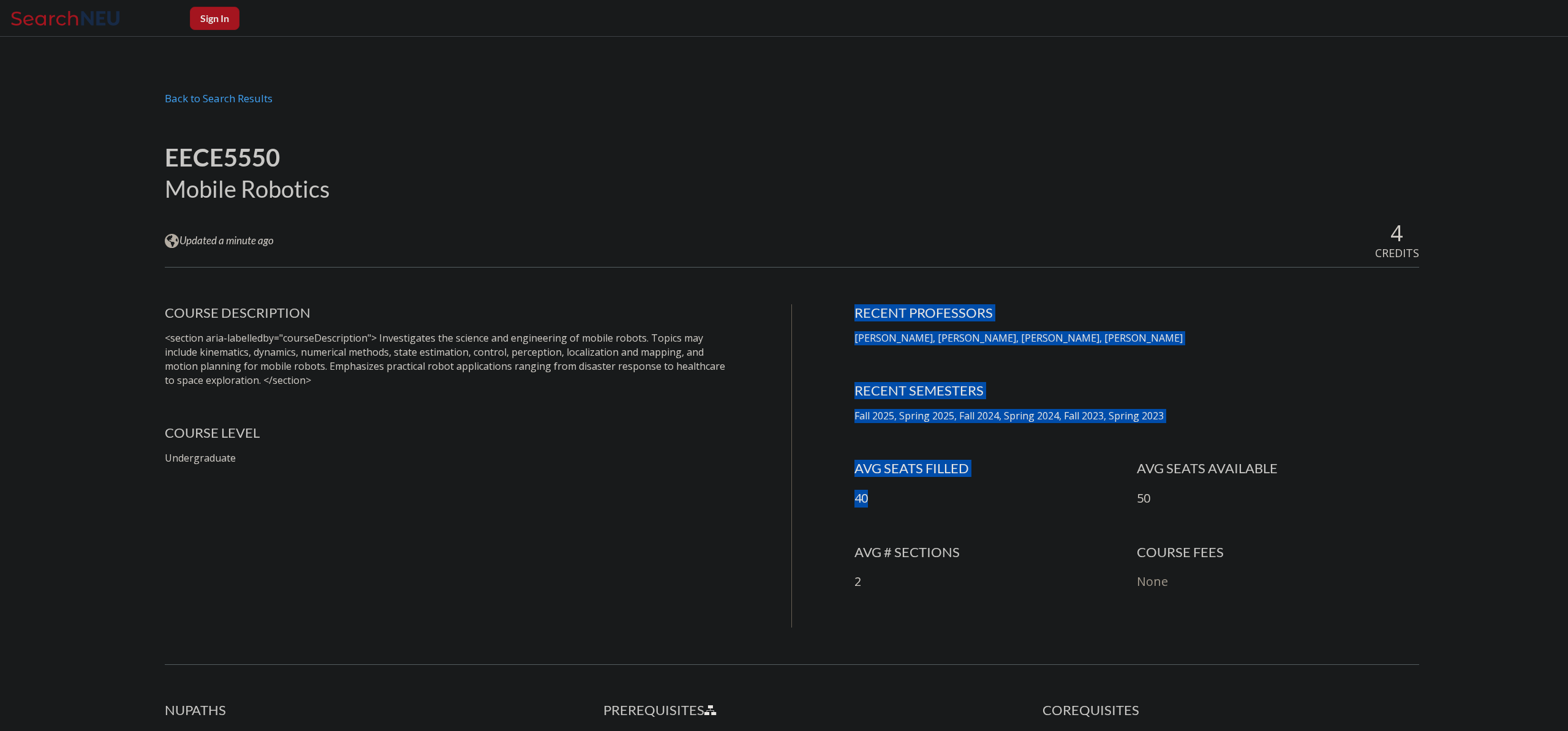
drag, startPoint x: 868, startPoint y: 476, endPoint x: 961, endPoint y: 521, distance: 103.3
click at [960, 521] on div "COURSE DESCRIPTION <section aria-labelledby="courseDescription"> Investigates t…" at bounding box center [791, 466] width 1254 height 324
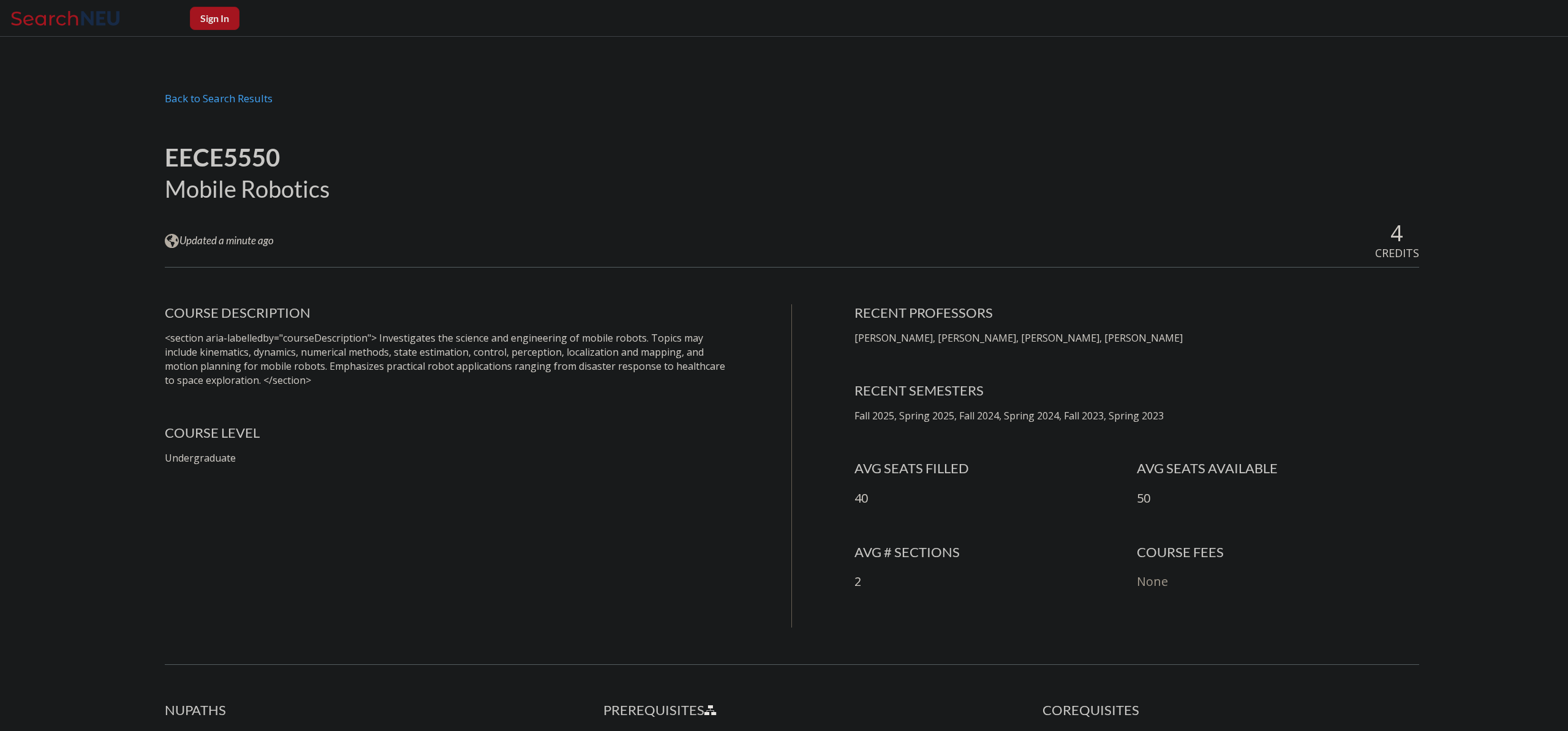
drag, startPoint x: 961, startPoint y: 521, endPoint x: 845, endPoint y: 514, distance: 116.2
click at [916, 520] on div "AVG SEATS FILLED 40 AVG SEATS AVAILABLE 50" at bounding box center [1136, 501] width 565 height 84
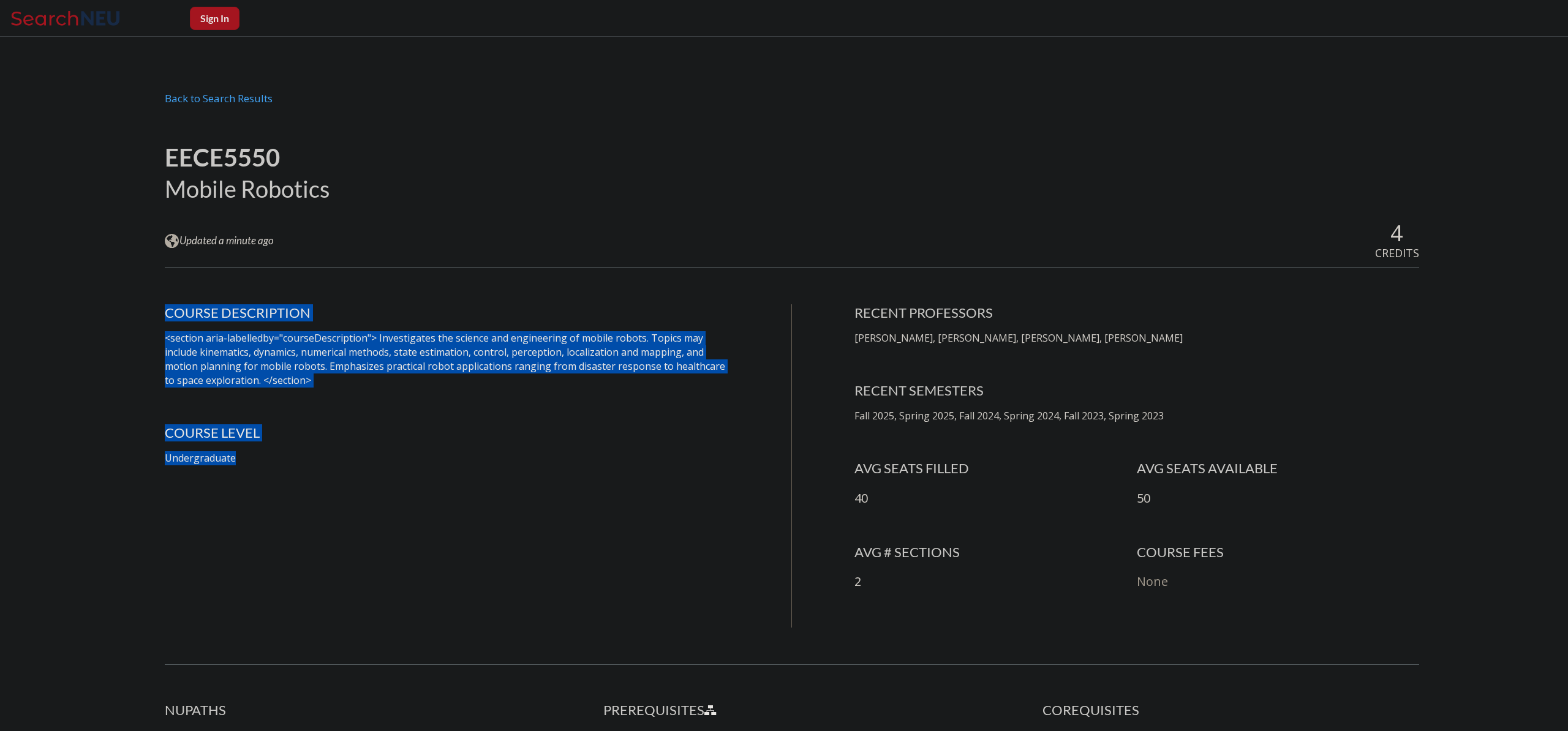
drag, startPoint x: 374, startPoint y: 447, endPoint x: 393, endPoint y: 265, distance: 183.0
click at [385, 266] on div "EECE5550 Mobile Robotics View this course on Banner. Updated a minute ago 4 CRE…" at bounding box center [791, 683] width 1254 height 1115
click at [393, 265] on div "EECE5550 Mobile Robotics View this course on Banner. Updated a minute ago 4 CRE…" at bounding box center [791, 683] width 1254 height 1115
drag, startPoint x: 393, startPoint y: 265, endPoint x: 457, endPoint y: 452, distance: 197.6
click at [455, 452] on div "EECE5550 Mobile Robotics View this course on Banner. Updated a minute ago 4 CRE…" at bounding box center [791, 683] width 1254 height 1115
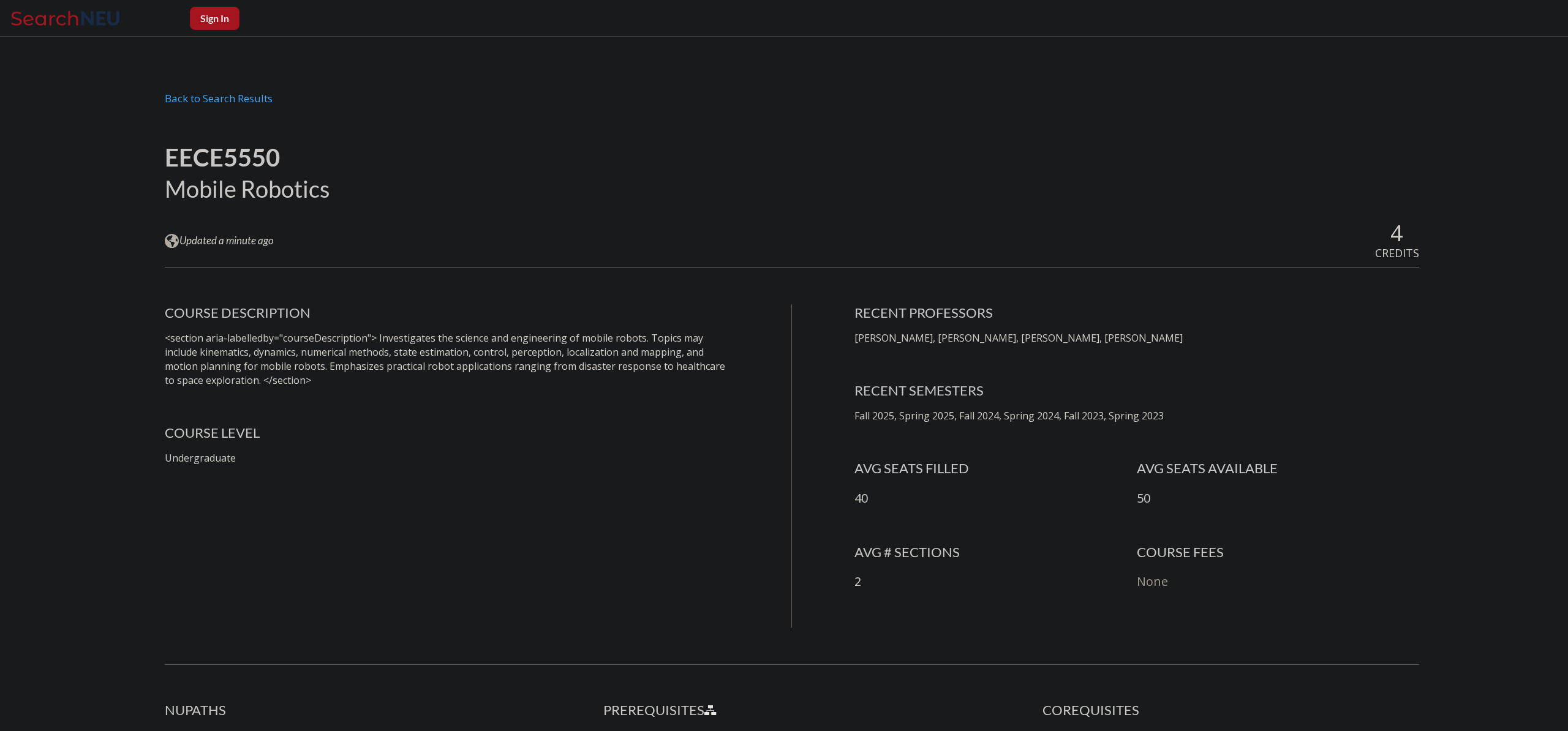
click at [498, 452] on p "Undergraduate" at bounding box center [447, 458] width 565 height 14
drag, startPoint x: 872, startPoint y: 332, endPoint x: 1277, endPoint y: 340, distance: 405.1
click at [1277, 340] on div "COURSE DESCRIPTION <section aria-labelledby="courseDescription"> Investigates t…" at bounding box center [791, 466] width 1254 height 324
click at [1277, 340] on p "[PERSON_NAME], [PERSON_NAME], [PERSON_NAME], [PERSON_NAME]" at bounding box center [1136, 338] width 565 height 14
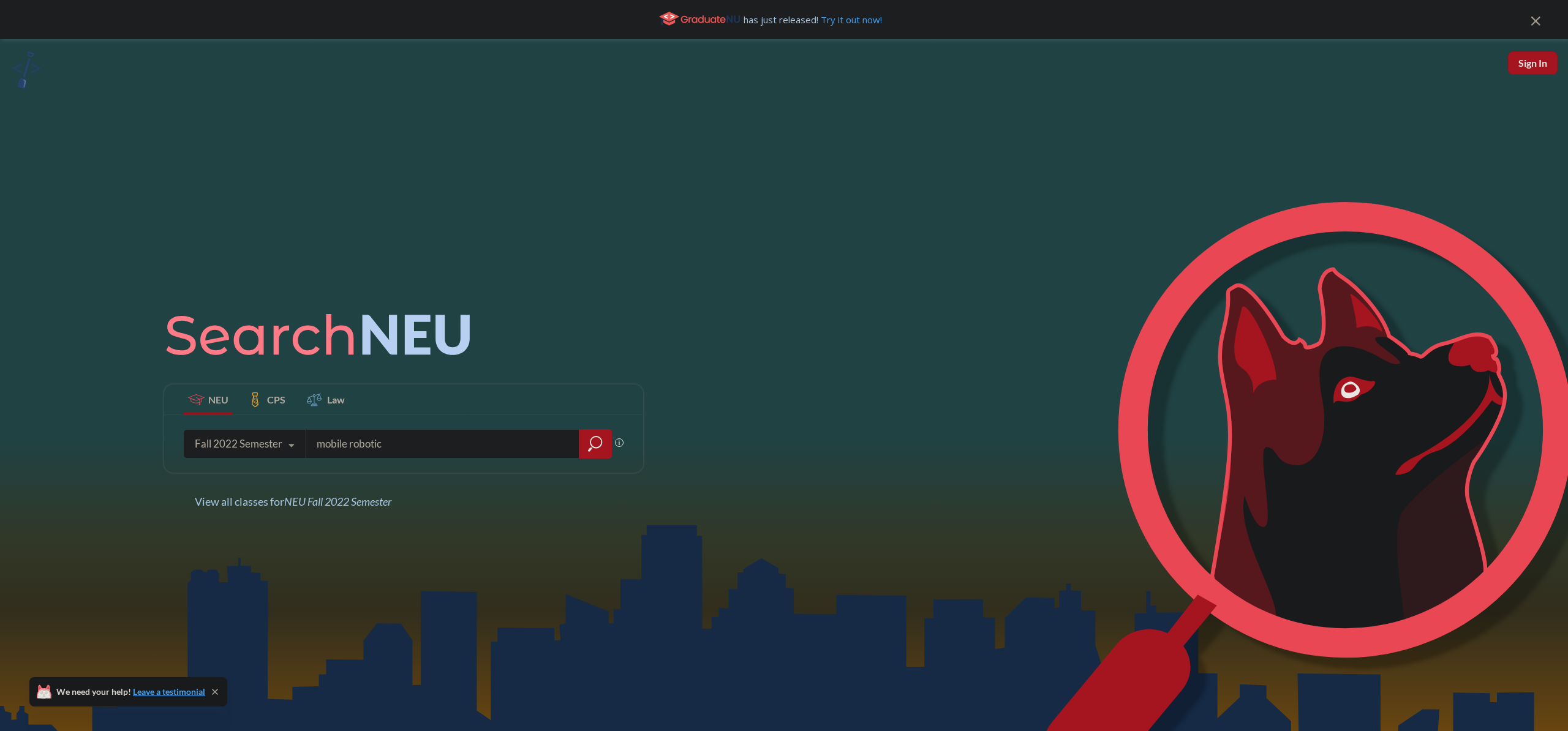
type input "mobile robotics"
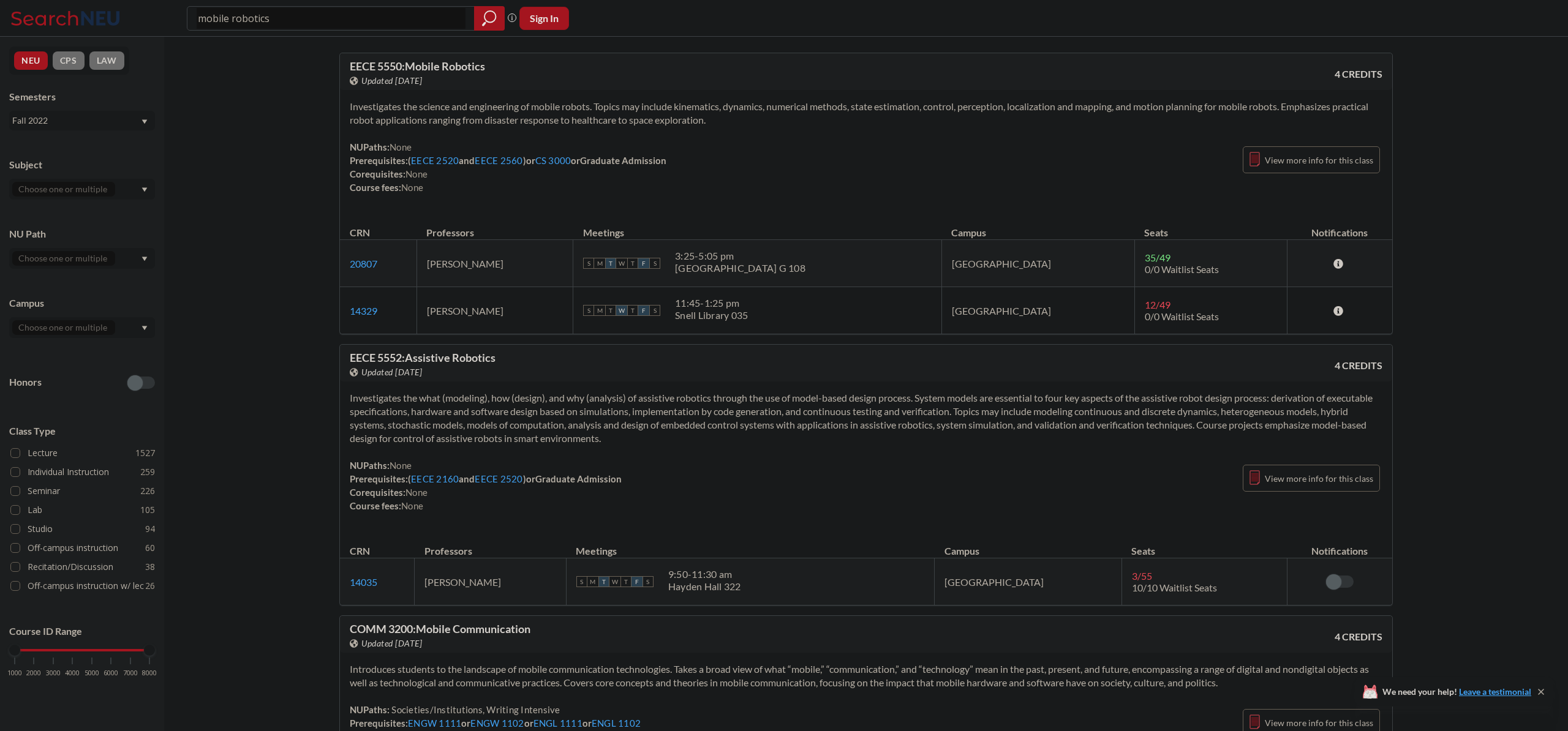
click at [376, 66] on span "EECE 5550 : Mobile Robotics" at bounding box center [417, 66] width 135 height 14
click at [376, 67] on span "EECE 5550 : Mobile Robotics" at bounding box center [417, 66] width 135 height 14
click at [445, 66] on span "EECE 5550 : Mobile Robotics" at bounding box center [417, 66] width 135 height 14
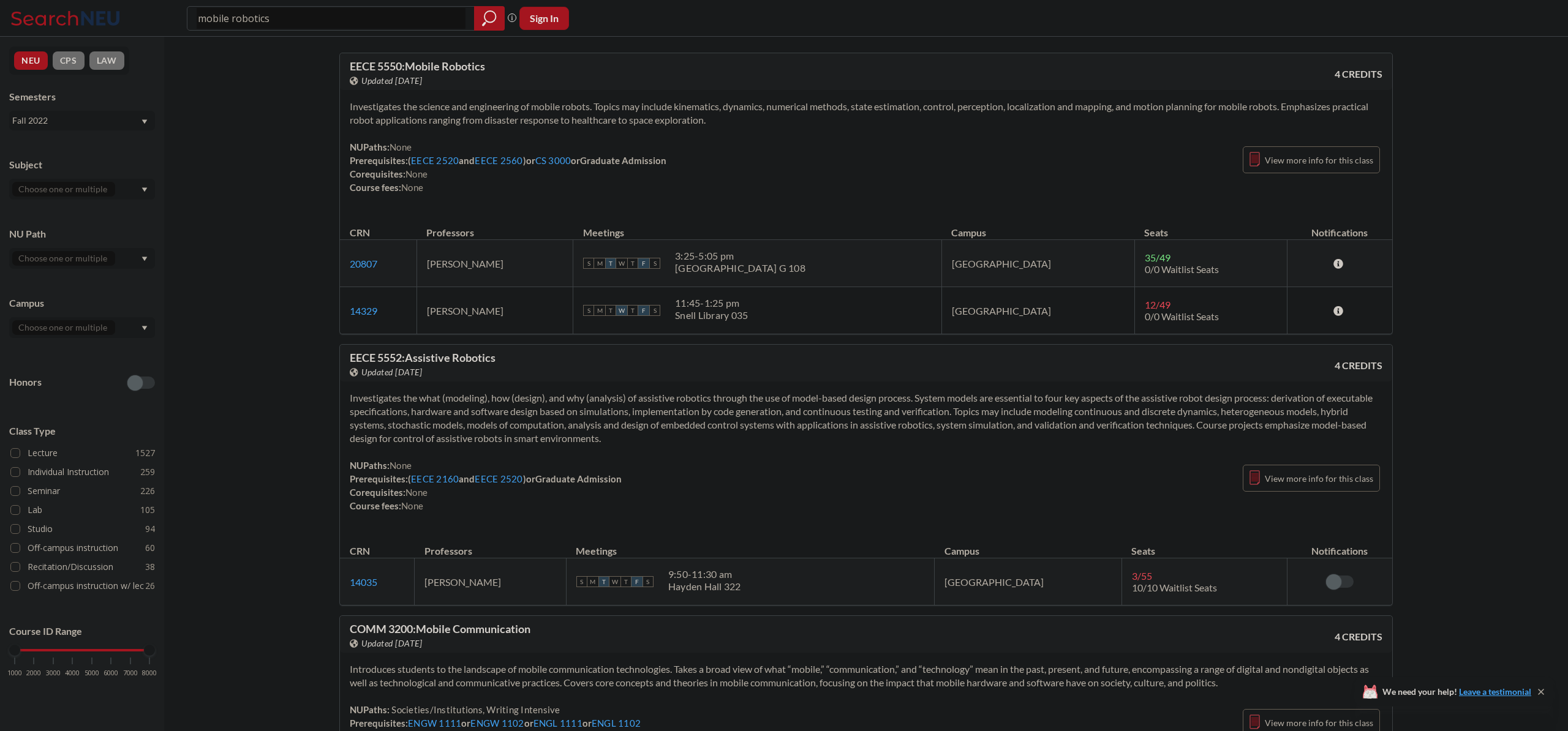
drag, startPoint x: 775, startPoint y: 248, endPoint x: 1065, endPoint y: 360, distance: 310.9
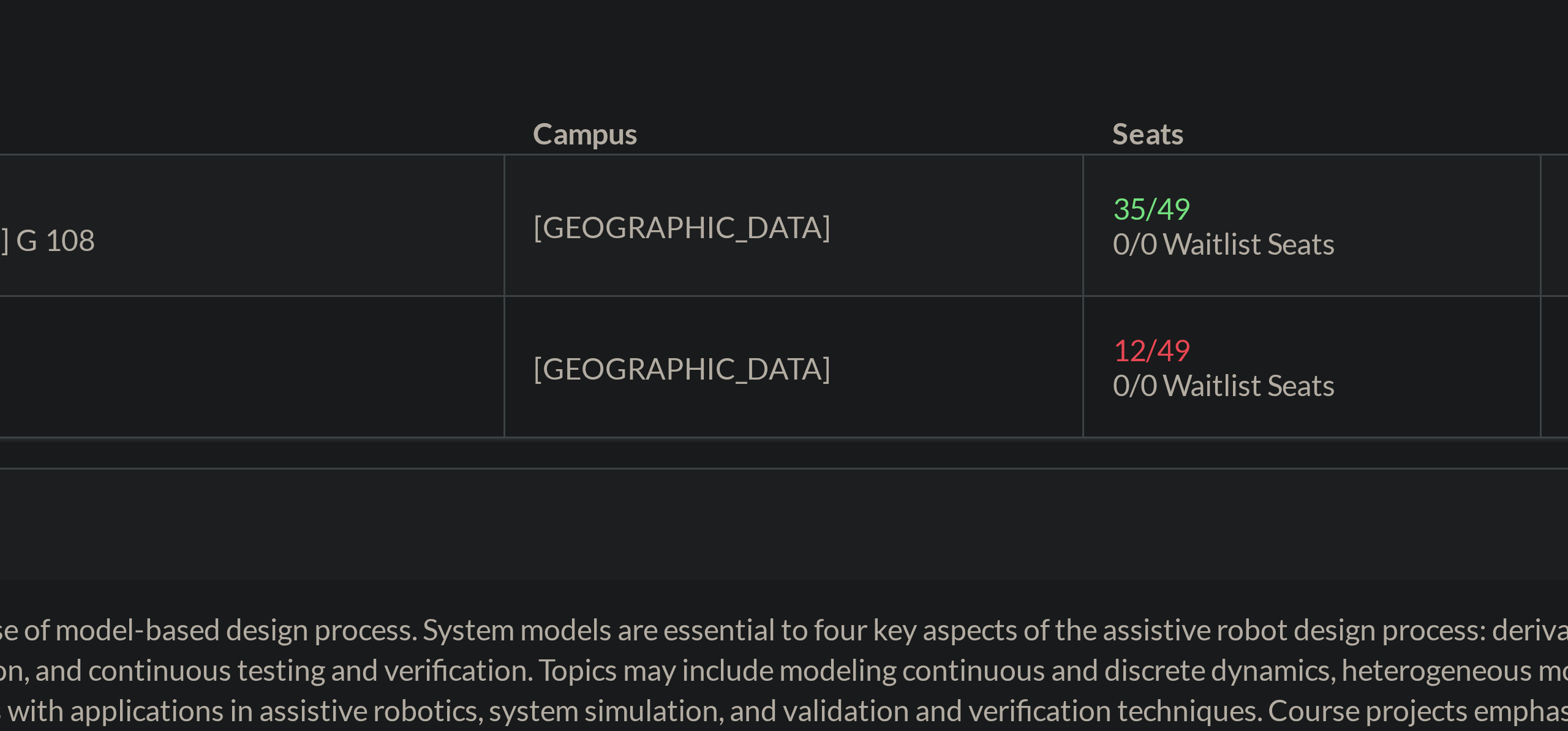
click at [1145, 307] on span "12 / 49" at bounding box center [1157, 304] width 25 height 12
click at [1145, 306] on span "12 / 49" at bounding box center [1157, 304] width 25 height 12
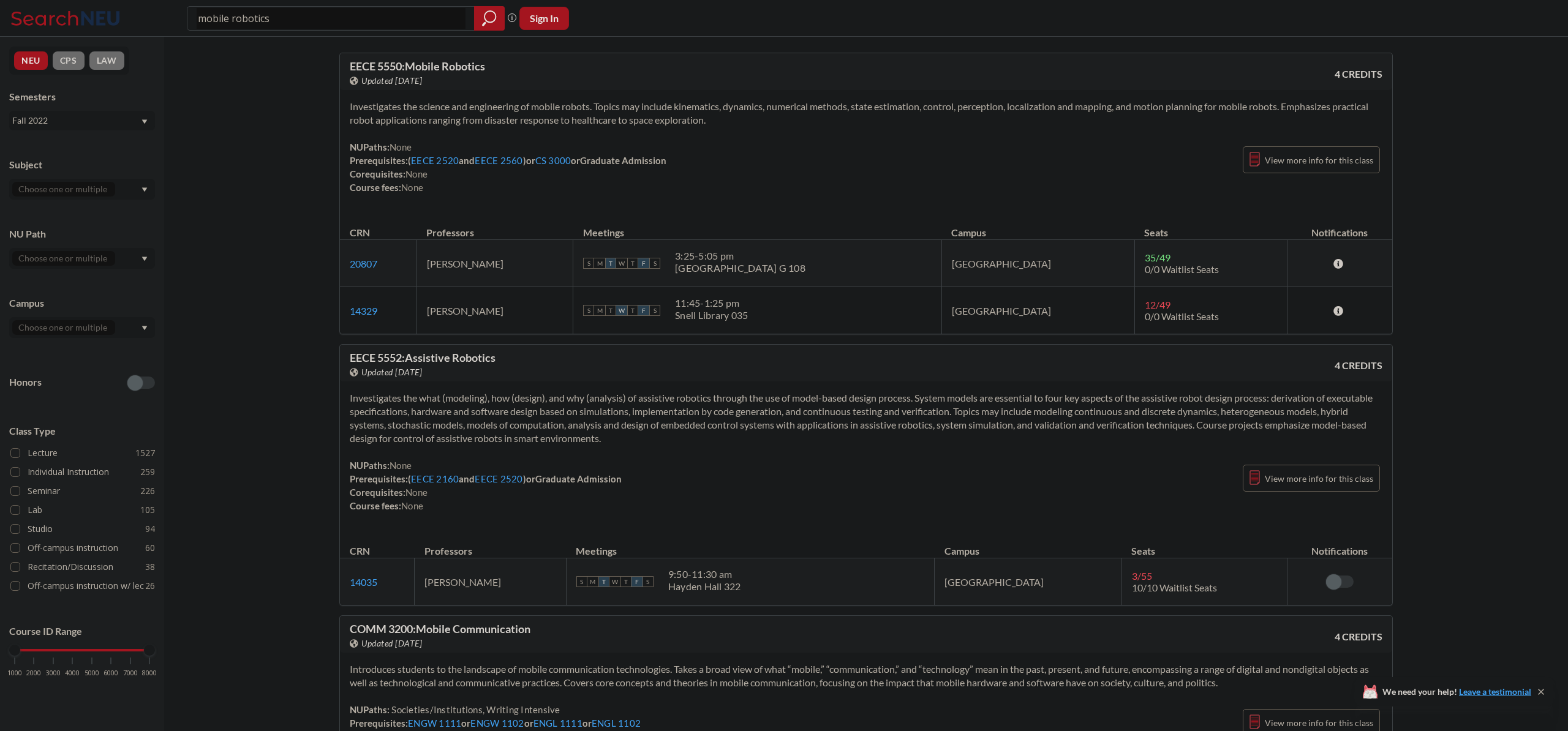
drag, startPoint x: 710, startPoint y: 320, endPoint x: 816, endPoint y: 321, distance: 106.0
click at [816, 321] on div "S M T W T F S 11:45 - 1:25 pm Snell Library 035" at bounding box center [757, 310] width 348 height 27
click at [824, 321] on div "S M T W T F S 11:45 - 1:25 pm Snell Library 035" at bounding box center [757, 310] width 348 height 27
drag, startPoint x: 824, startPoint y: 321, endPoint x: 672, endPoint y: 296, distance: 154.0
click at [672, 296] on td "S M T W T F S 11:45 - 1:25 pm Snell Library 035" at bounding box center [757, 311] width 368 height 47
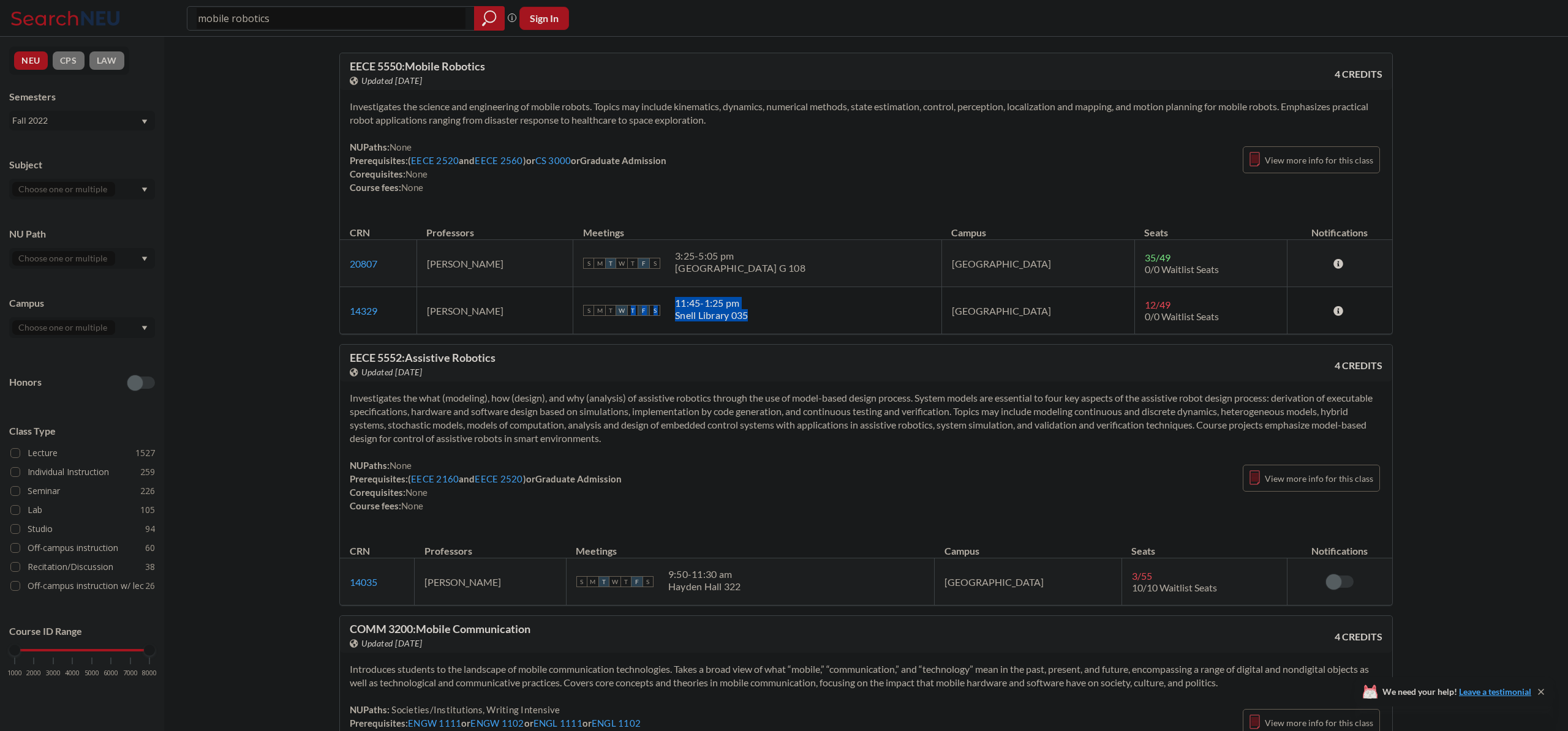
click at [739, 304] on div "11:45 - 1:25 pm" at bounding box center [711, 303] width 73 height 12
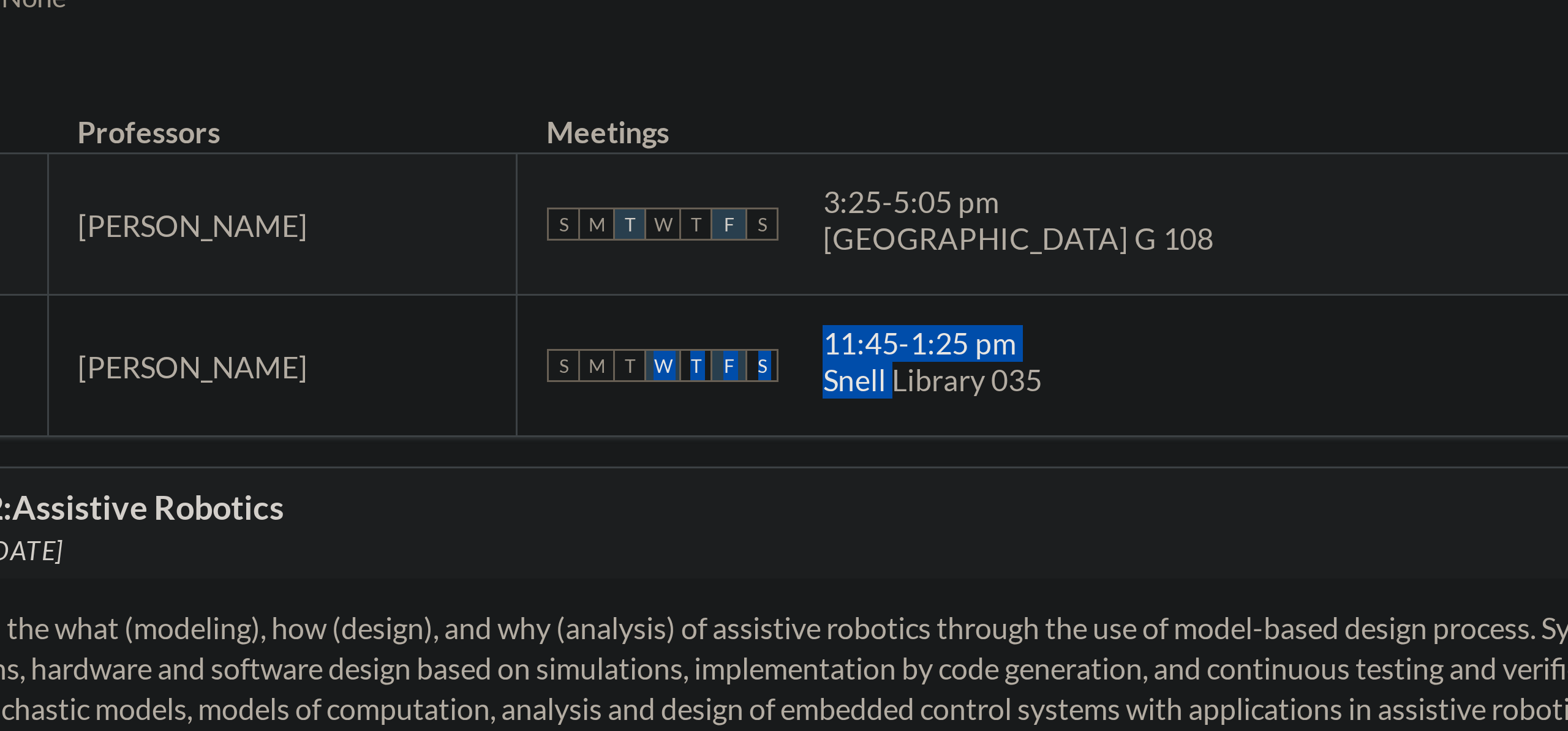
drag, startPoint x: 664, startPoint y: 309, endPoint x: 739, endPoint y: 309, distance: 75.0
click at [739, 309] on div "S M T W T F S 11:45 - 1:25 pm Snell Library 035" at bounding box center [757, 310] width 348 height 27
click at [711, 300] on div "S M T W T F S 11:45 - 1:25 pm Snell Library 035" at bounding box center [757, 310] width 348 height 27
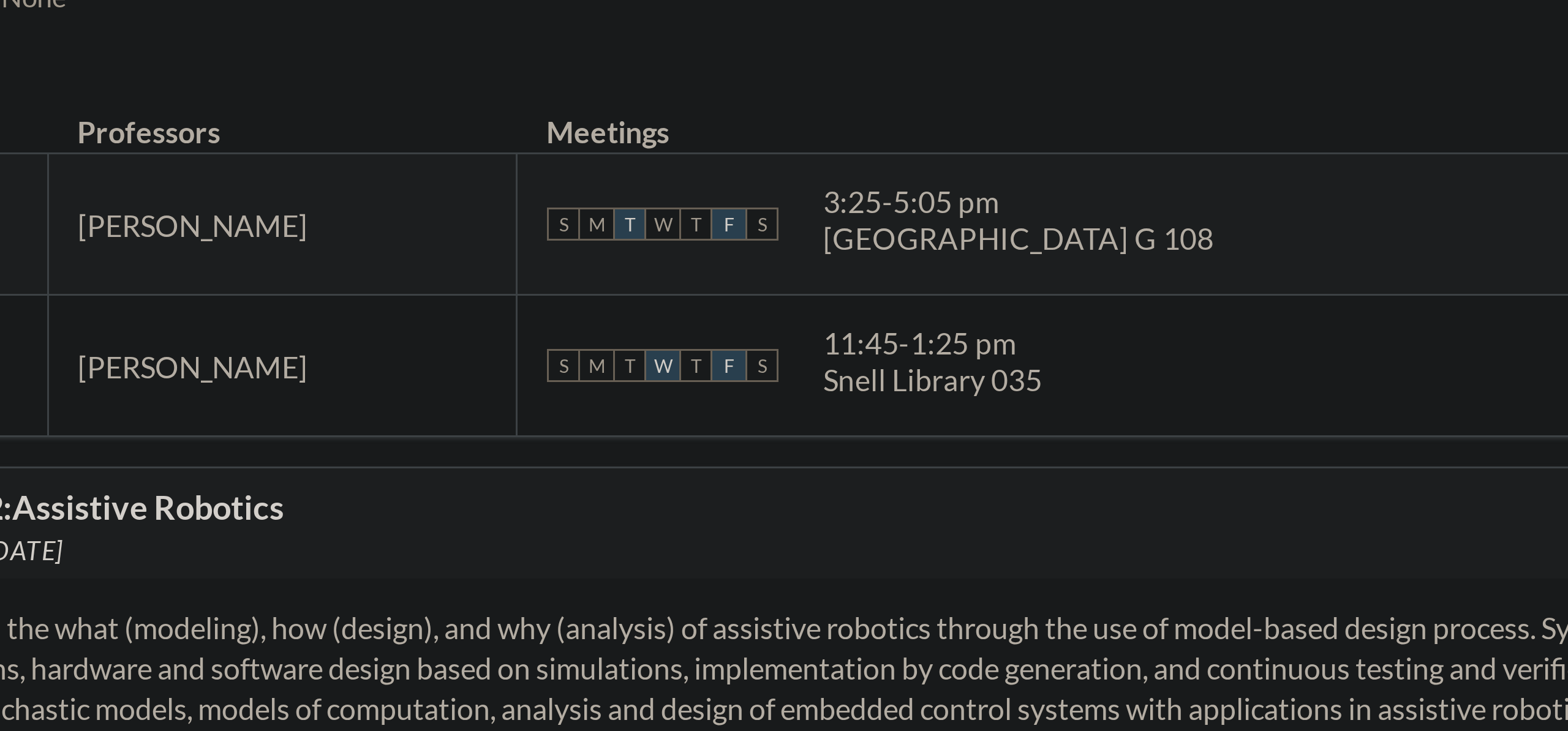
drag, startPoint x: 744, startPoint y: 306, endPoint x: 803, endPoint y: 315, distance: 59.7
click at [803, 315] on div "S M T W T F S 11:45 - 1:25 pm Snell Library 035" at bounding box center [757, 310] width 348 height 27
drag, startPoint x: 772, startPoint y: 309, endPoint x: 700, endPoint y: 292, distance: 74.0
click at [700, 292] on td "S M T W T F S 11:45 - 1:25 pm Snell Library 035" at bounding box center [757, 311] width 368 height 47
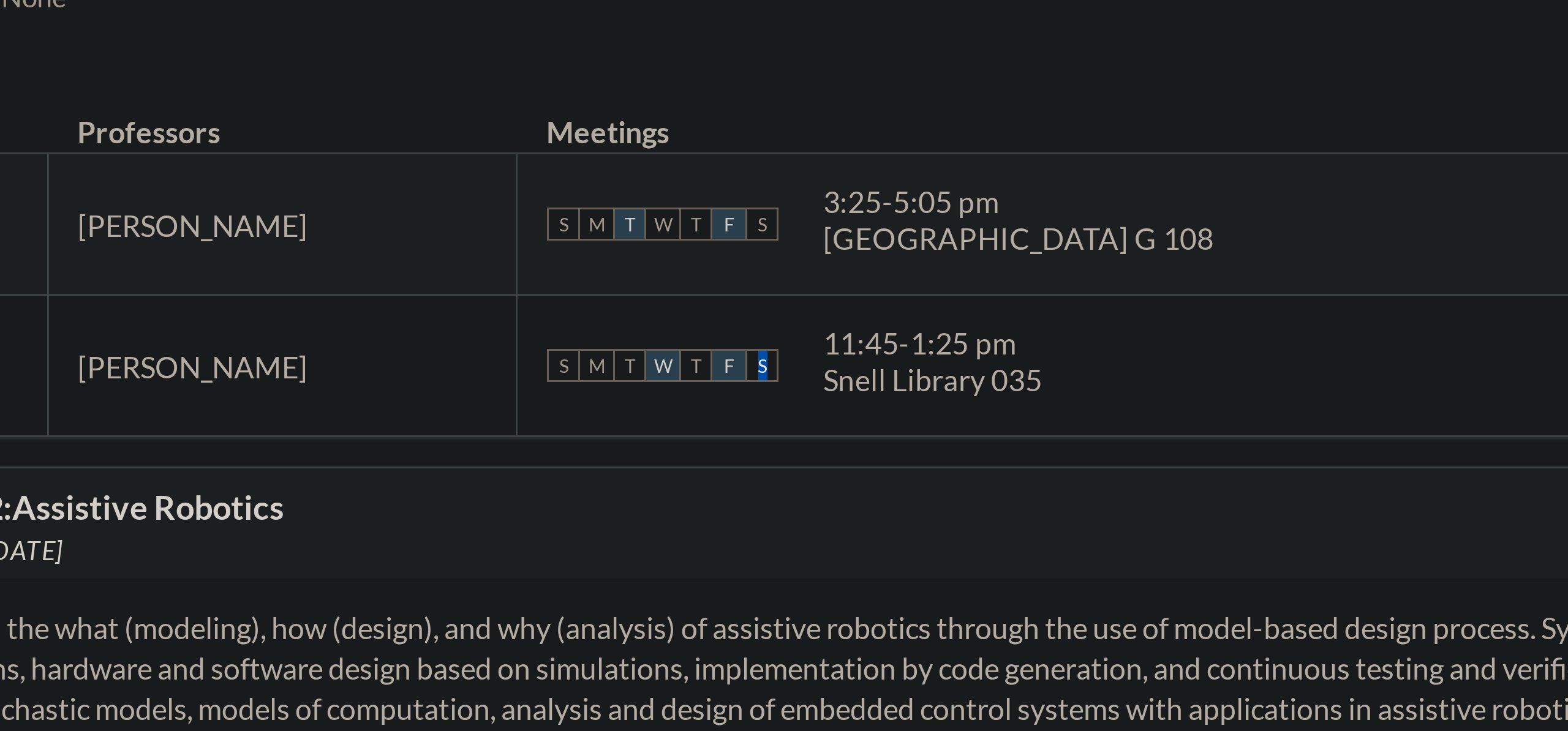
click at [700, 292] on td "S M T W T F S 11:45 - 1:25 pm Snell Library 035" at bounding box center [757, 311] width 368 height 47
drag, startPoint x: 700, startPoint y: 293, endPoint x: 811, endPoint y: 322, distance: 114.7
click at [811, 322] on td "S M T W T F S 11:45 - 1:25 pm Snell Library 035" at bounding box center [757, 311] width 368 height 47
drag, startPoint x: 811, startPoint y: 322, endPoint x: 780, endPoint y: 319, distance: 31.1
click at [811, 322] on div "S M T W T F S 11:45 - 1:25 pm Snell Library 035" at bounding box center [757, 310] width 348 height 27
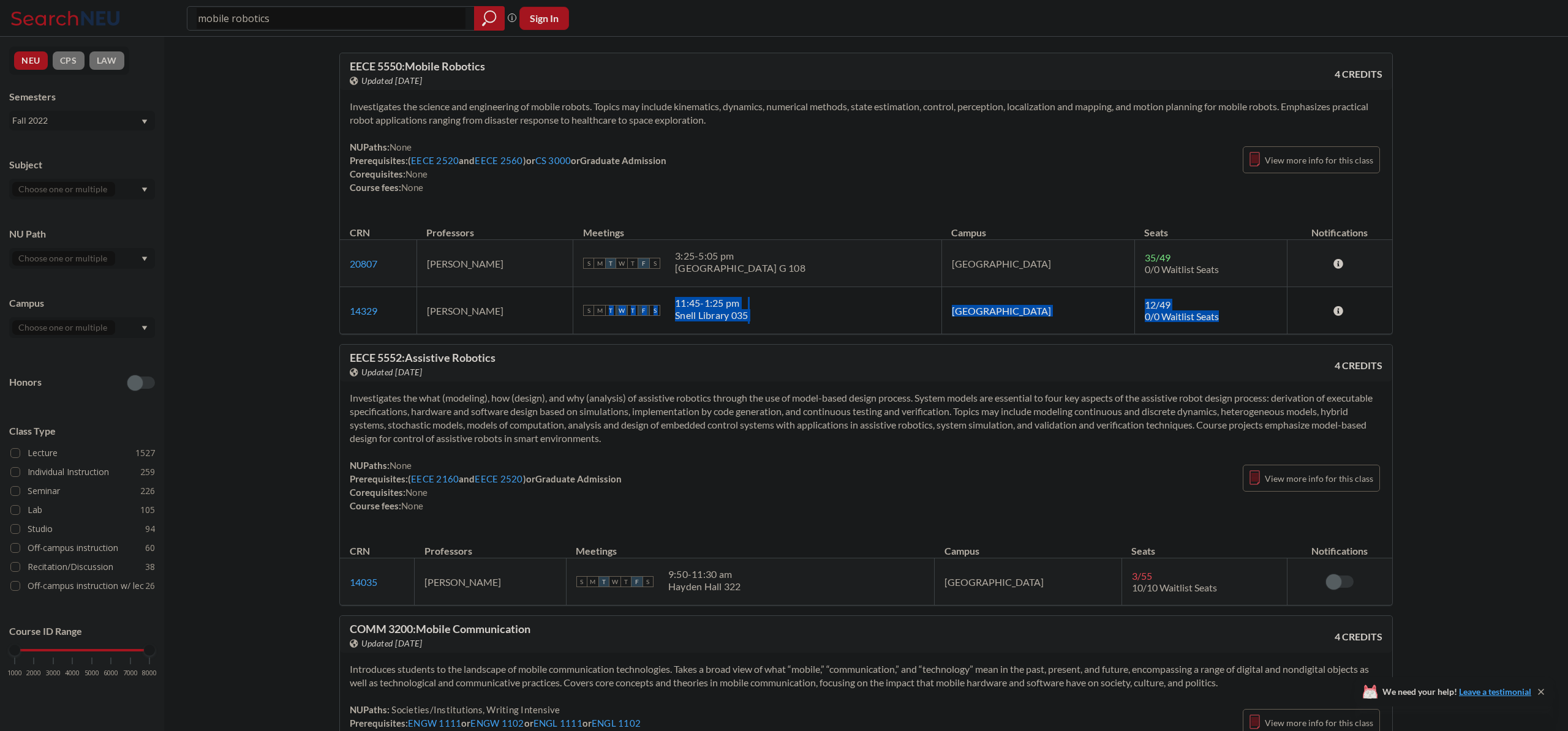
drag, startPoint x: 854, startPoint y: 319, endPoint x: 1192, endPoint y: 322, distance: 338.0
click at [1192, 322] on tr "14329 View this section on Banner. David Rosen S M T W T F S 11:45 - 1:25 pm Sn…" at bounding box center [866, 311] width 1052 height 47
click at [1192, 322] on td "12 / 49 0/0 Waitlist Seats" at bounding box center [1211, 311] width 153 height 47
drag, startPoint x: 1217, startPoint y: 313, endPoint x: 436, endPoint y: 304, distance: 781.1
click at [450, 304] on tr "14329 View this section on Banner. David Rosen S M T W T F S 11:45 - 1:25 pm Sn…" at bounding box center [866, 311] width 1052 height 47
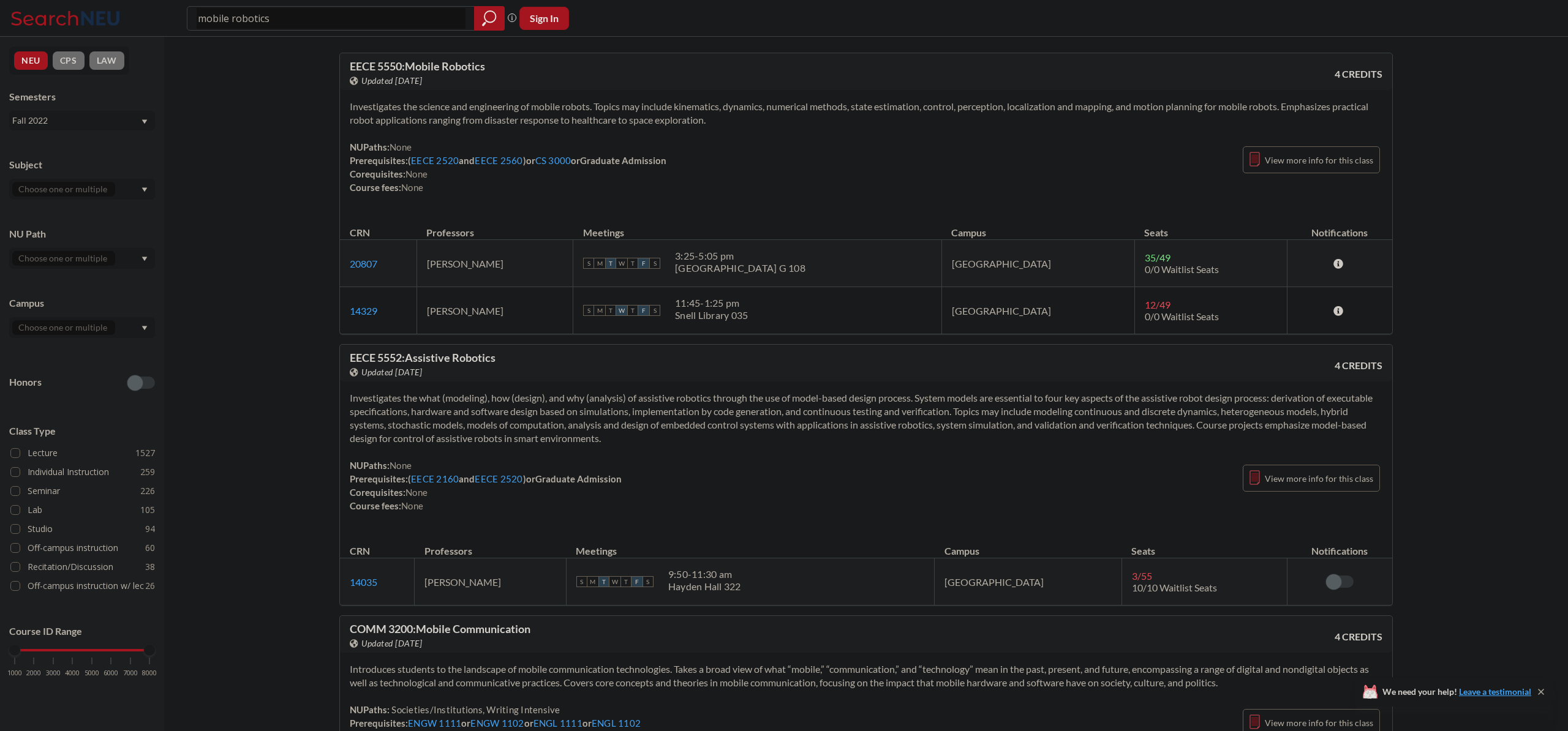
click at [416, 304] on td "14329 View this section on Banner." at bounding box center [378, 311] width 76 height 47
drag, startPoint x: 673, startPoint y: 304, endPoint x: 1266, endPoint y: 313, distance: 593.1
click at [1266, 313] on tr "14329 View this section on Banner. David Rosen S M T W T F S 11:45 - 1:25 pm Sn…" at bounding box center [866, 311] width 1052 height 47
drag, startPoint x: 1266, startPoint y: 313, endPoint x: 1011, endPoint y: 316, distance: 255.0
click at [1257, 314] on td "12 / 49 0/0 Waitlist Seats" at bounding box center [1211, 311] width 153 height 47
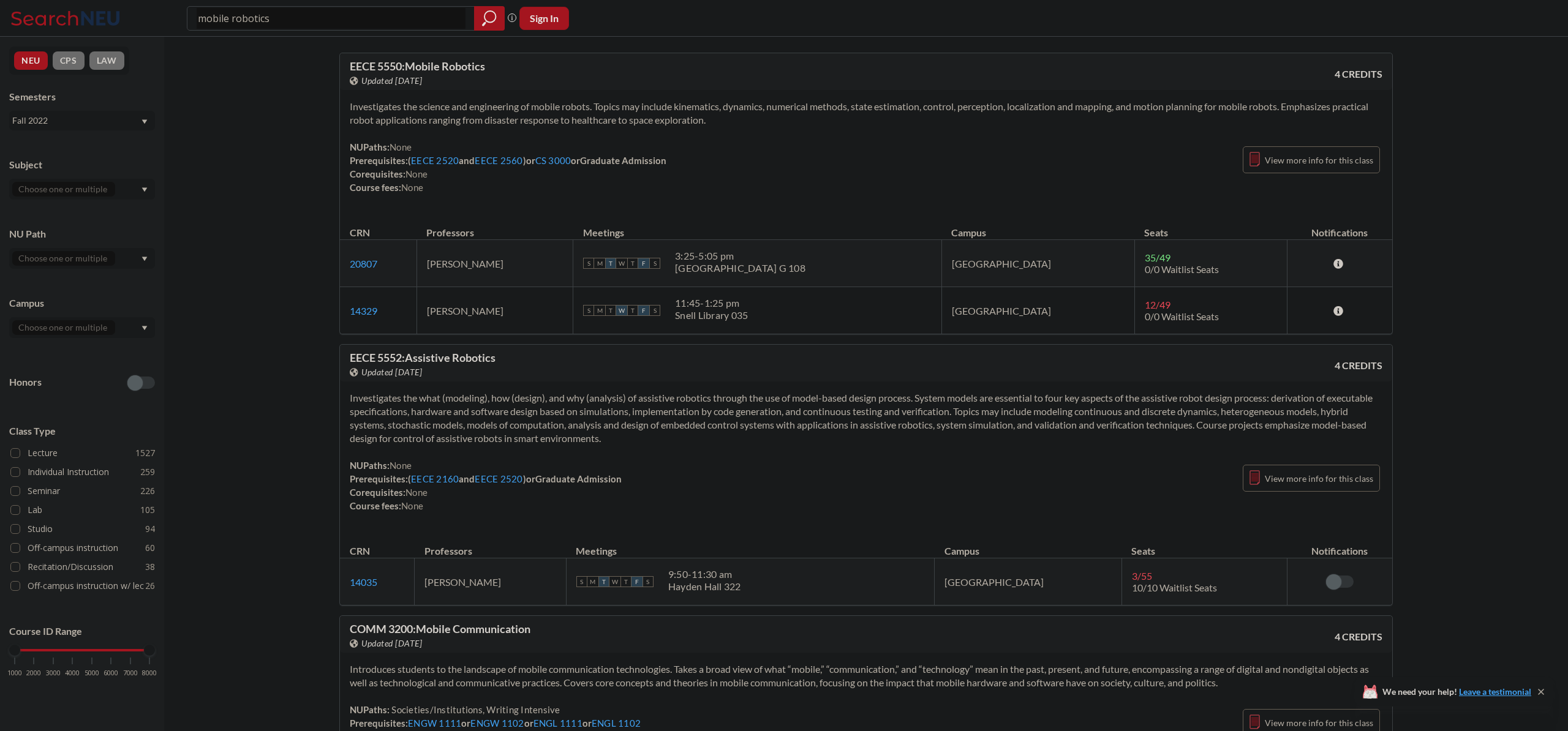
click at [390, 65] on span "EECE 5550 : Mobile Robotics" at bounding box center [417, 66] width 135 height 14
copy span "5550"
drag, startPoint x: 691, startPoint y: 129, endPoint x: 650, endPoint y: 107, distance: 46.5
click at [690, 133] on div "Investigates the science and engineering of mobile robots. Topics may include k…" at bounding box center [866, 152] width 1052 height 124
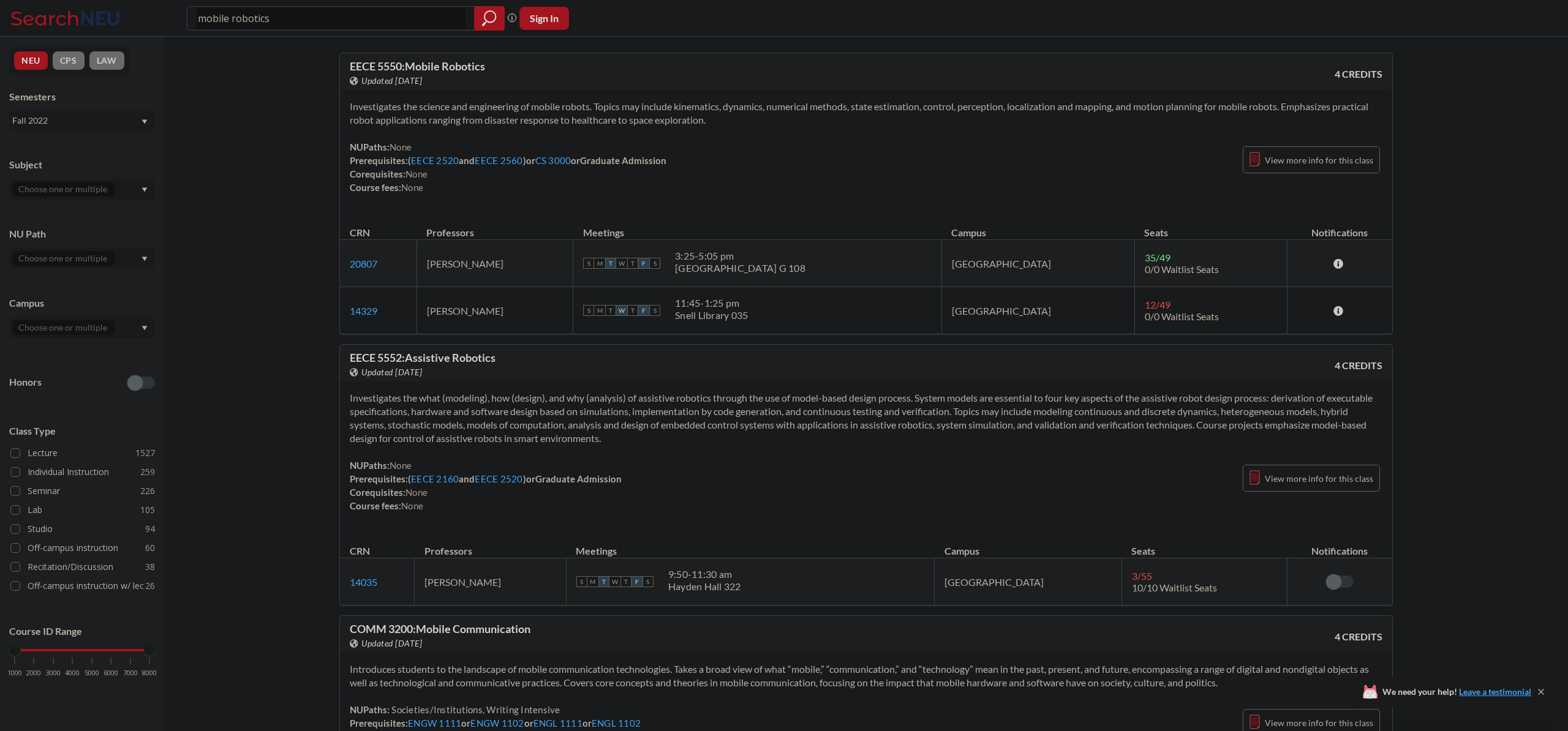
click at [784, 192] on div "EECE 5550 : Mobile Robotics View this course on Banner. Updated 2 years ago 4 C…" at bounding box center [866, 194] width 1054 height 282
click at [784, 193] on div "NUPaths: None Prerequisites: ( EECE 2520 and EECE 2560 ) or CS 3000 or Graduate…" at bounding box center [866, 167] width 1032 height 54
drag, startPoint x: 804, startPoint y: 147, endPoint x: 844, endPoint y: 63, distance: 93.0
click at [844, 63] on div "EECE 5550 : Mobile Robotics View this course on Banner. Updated 2 years ago 4 C…" at bounding box center [866, 194] width 1054 height 282
click at [842, 73] on div "EECE 5550 : Mobile Robotics View this course on Banner. Updated 2 years ago" at bounding box center [608, 74] width 516 height 27
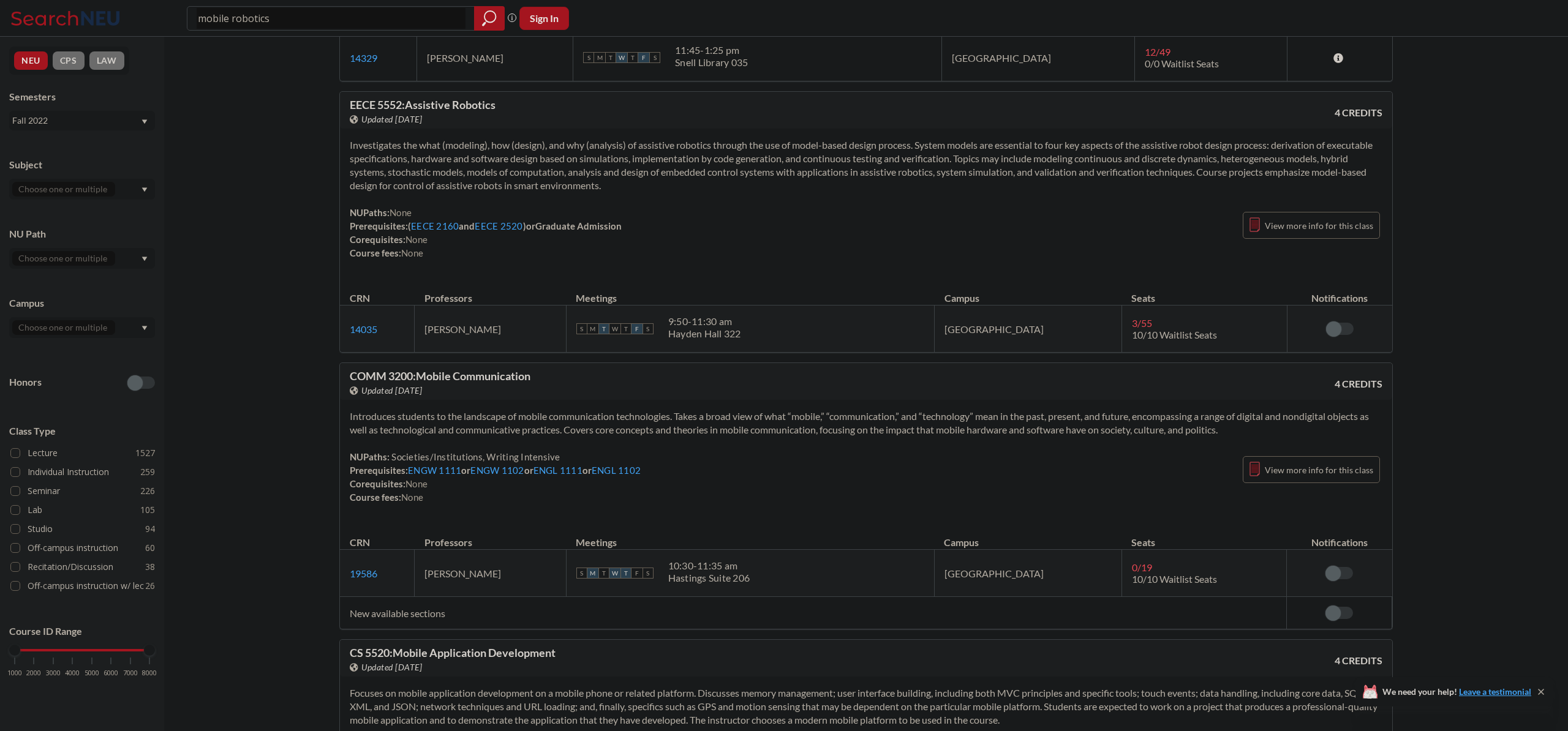
scroll to position [253, 0]
drag, startPoint x: 453, startPoint y: 415, endPoint x: 729, endPoint y: 517, distance: 294.2
drag, startPoint x: 846, startPoint y: 488, endPoint x: 852, endPoint y: 484, distance: 7.2
click at [847, 488] on div "NUPaths: Societies/Institutions, Writing Intensive Prerequisites: ENGW 1111 or …" at bounding box center [866, 476] width 1032 height 54
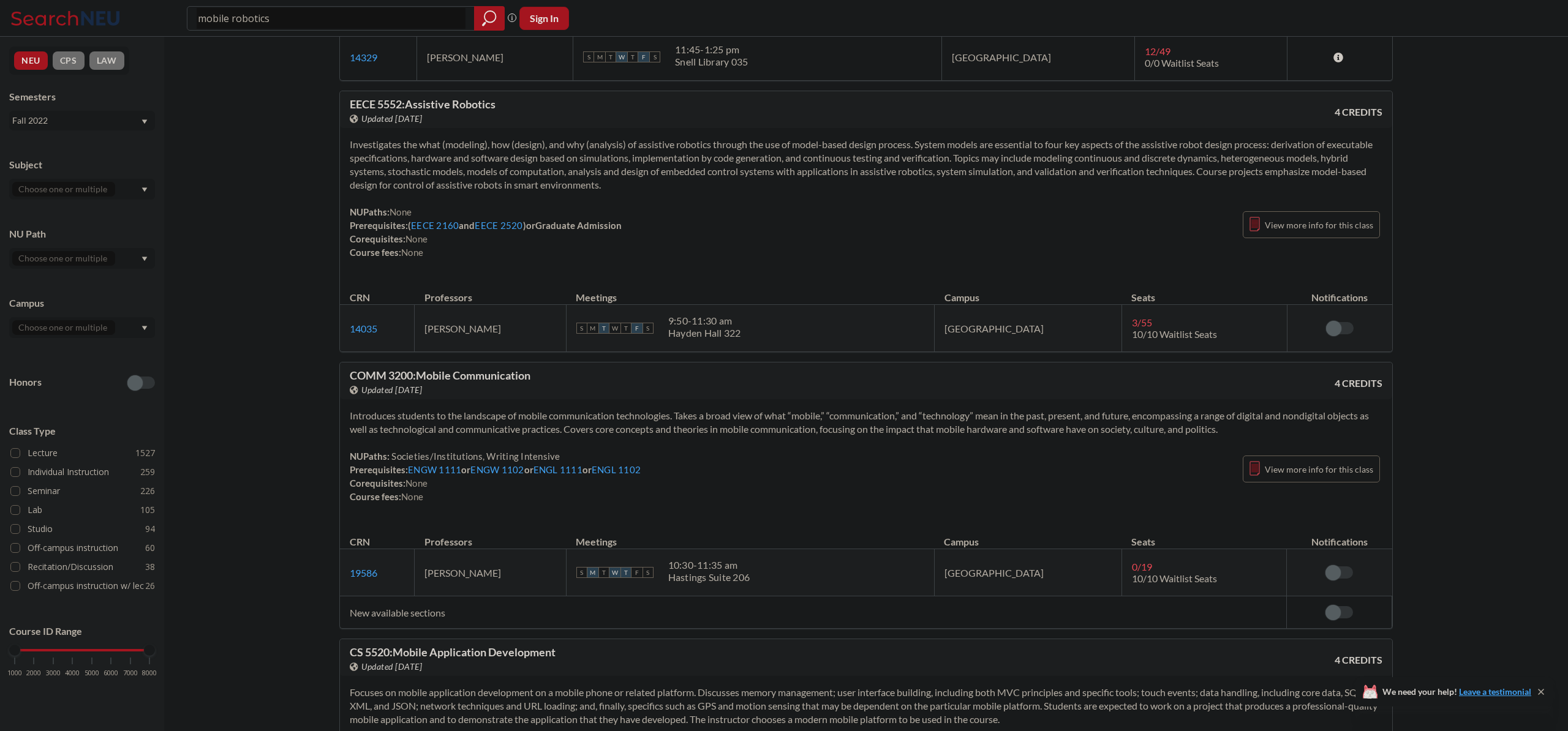
scroll to position [0, 0]
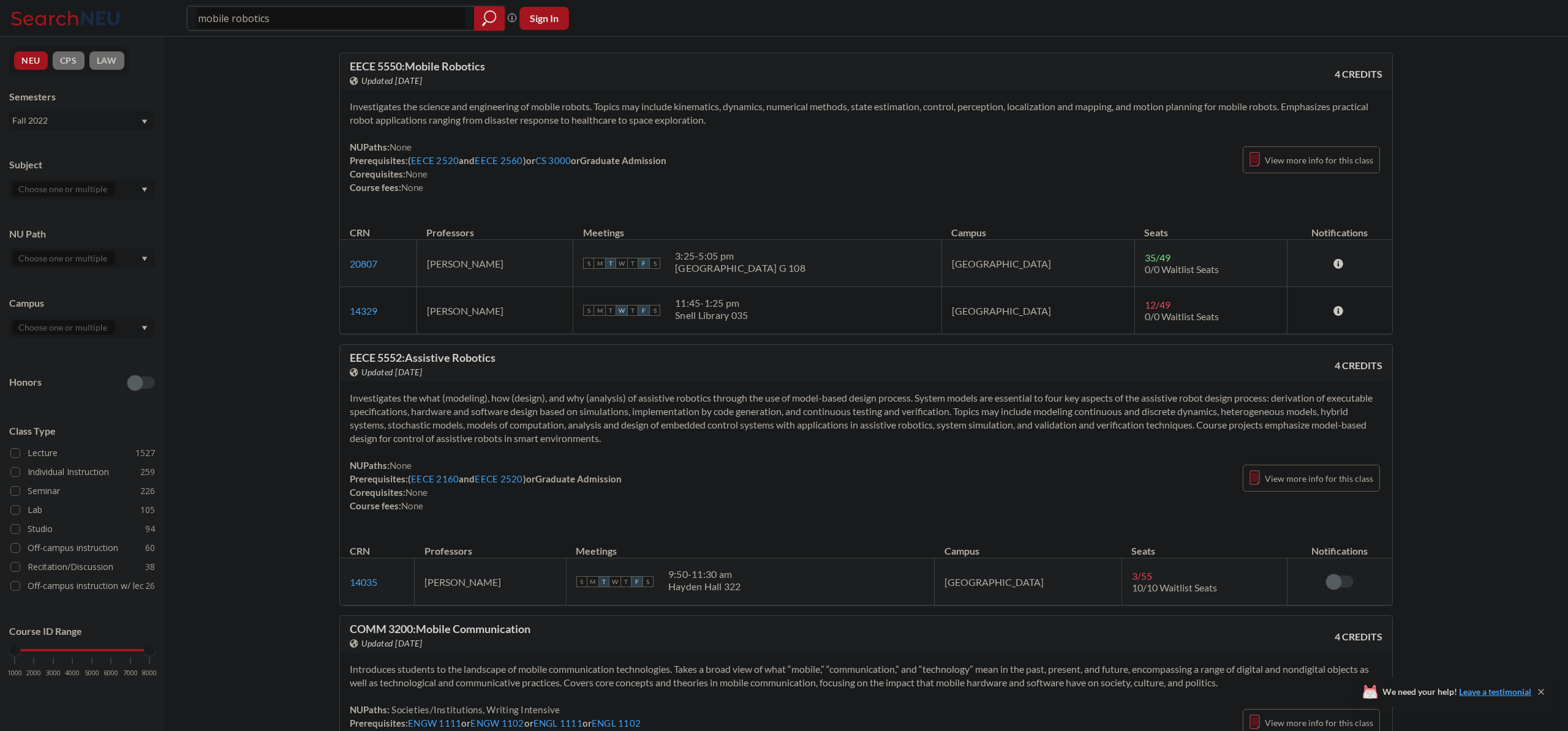
click at [278, 11] on input "mobile robotics" at bounding box center [331, 19] width 269 height 21
type input "riemannian"
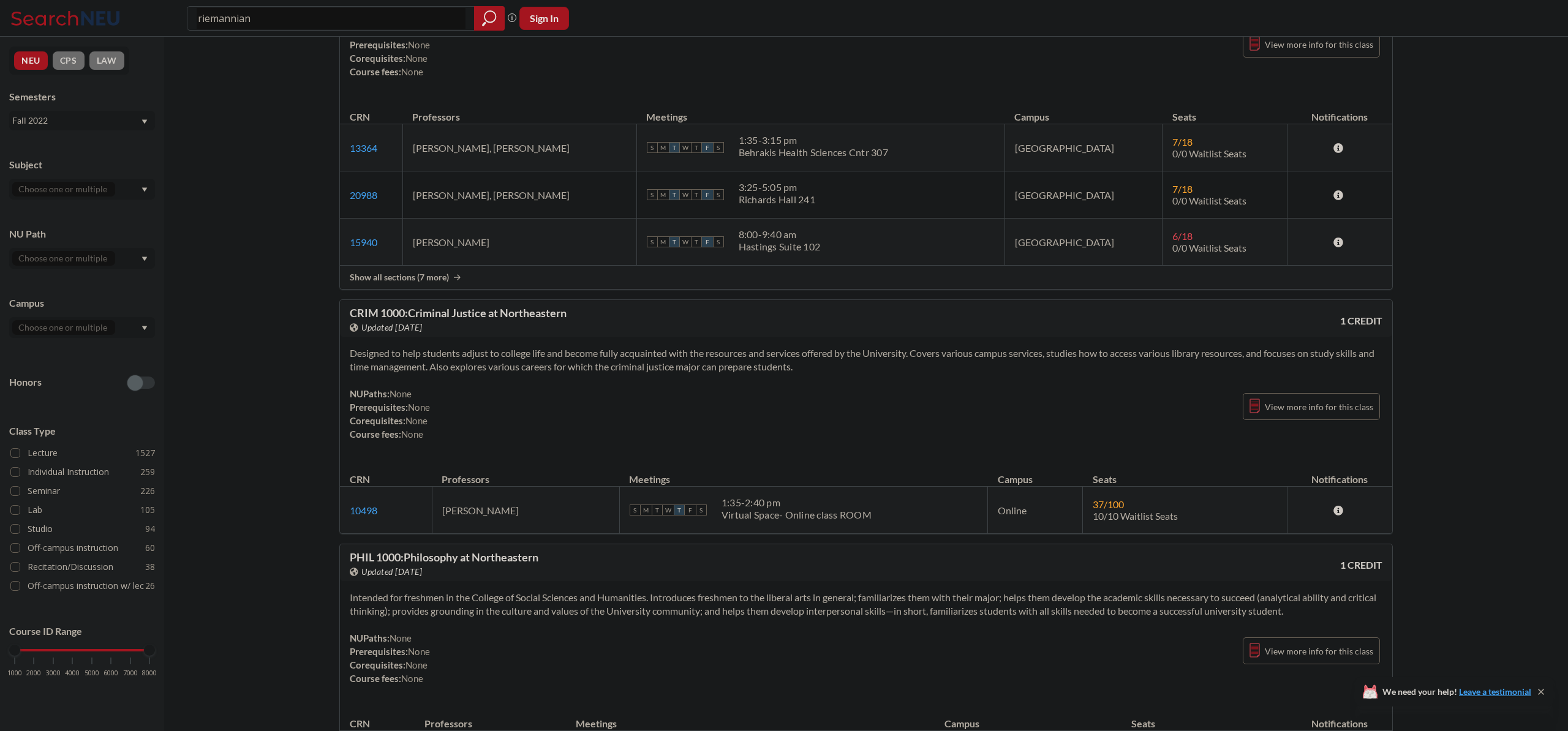
scroll to position [5809, 0]
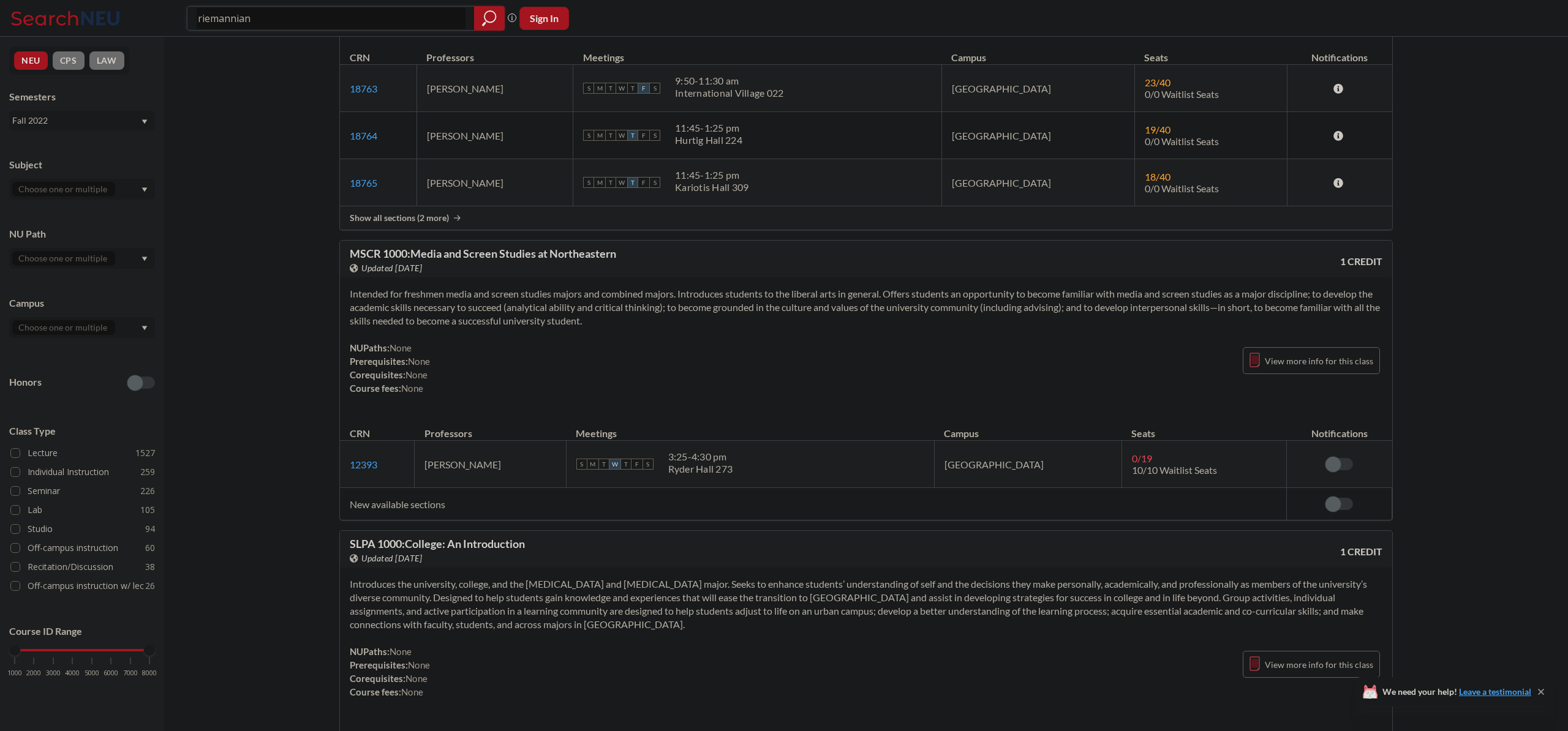
click at [301, 25] on input "riemannian" at bounding box center [331, 19] width 269 height 21
click at [302, 25] on input "riemannian" at bounding box center [331, 19] width 269 height 21
type input "optimization"
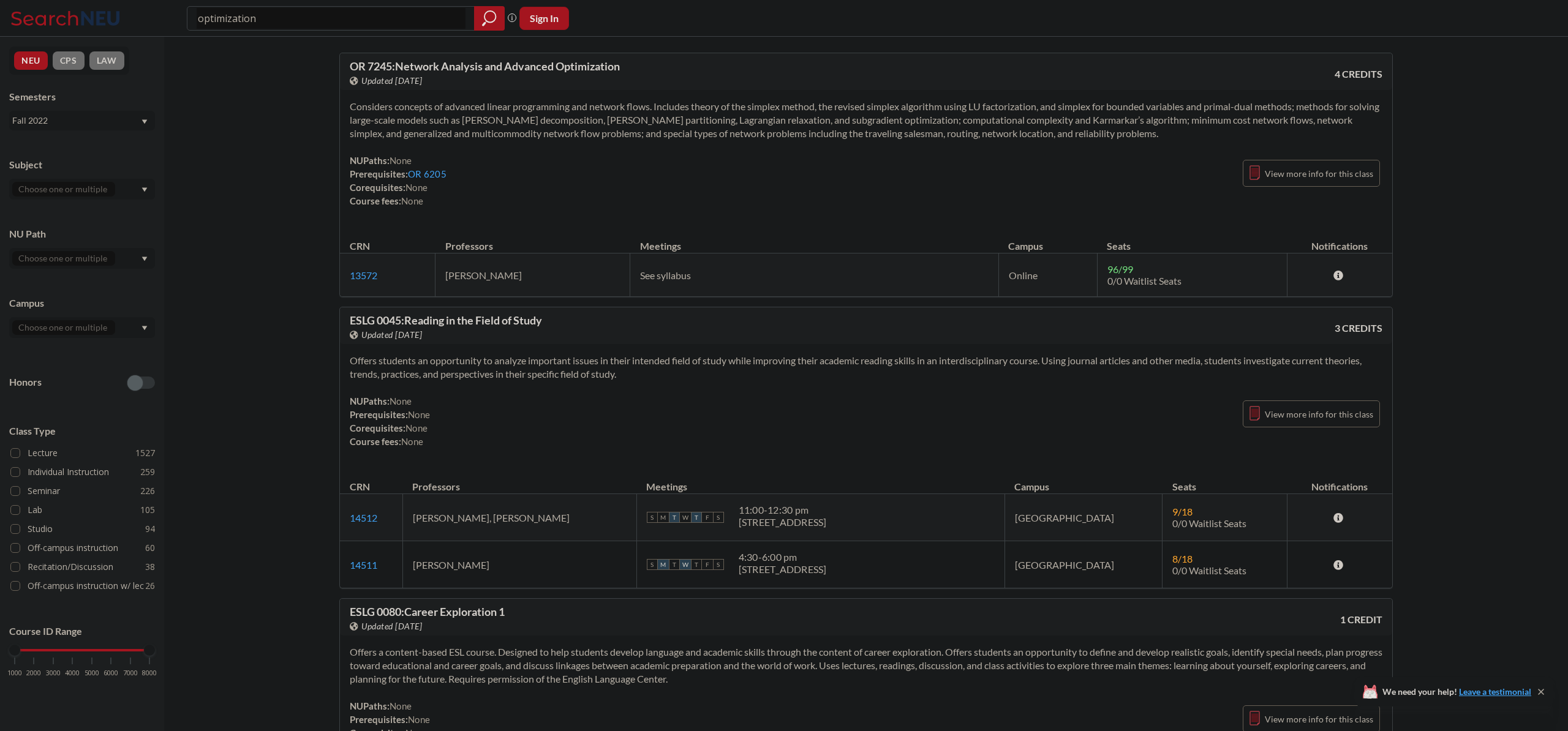
click at [353, 23] on input "optimization" at bounding box center [331, 19] width 269 height 21
click at [354, 23] on input "optimization" at bounding box center [331, 19] width 269 height 21
type input "math 7772"
